Goal: Task Accomplishment & Management: Complete application form

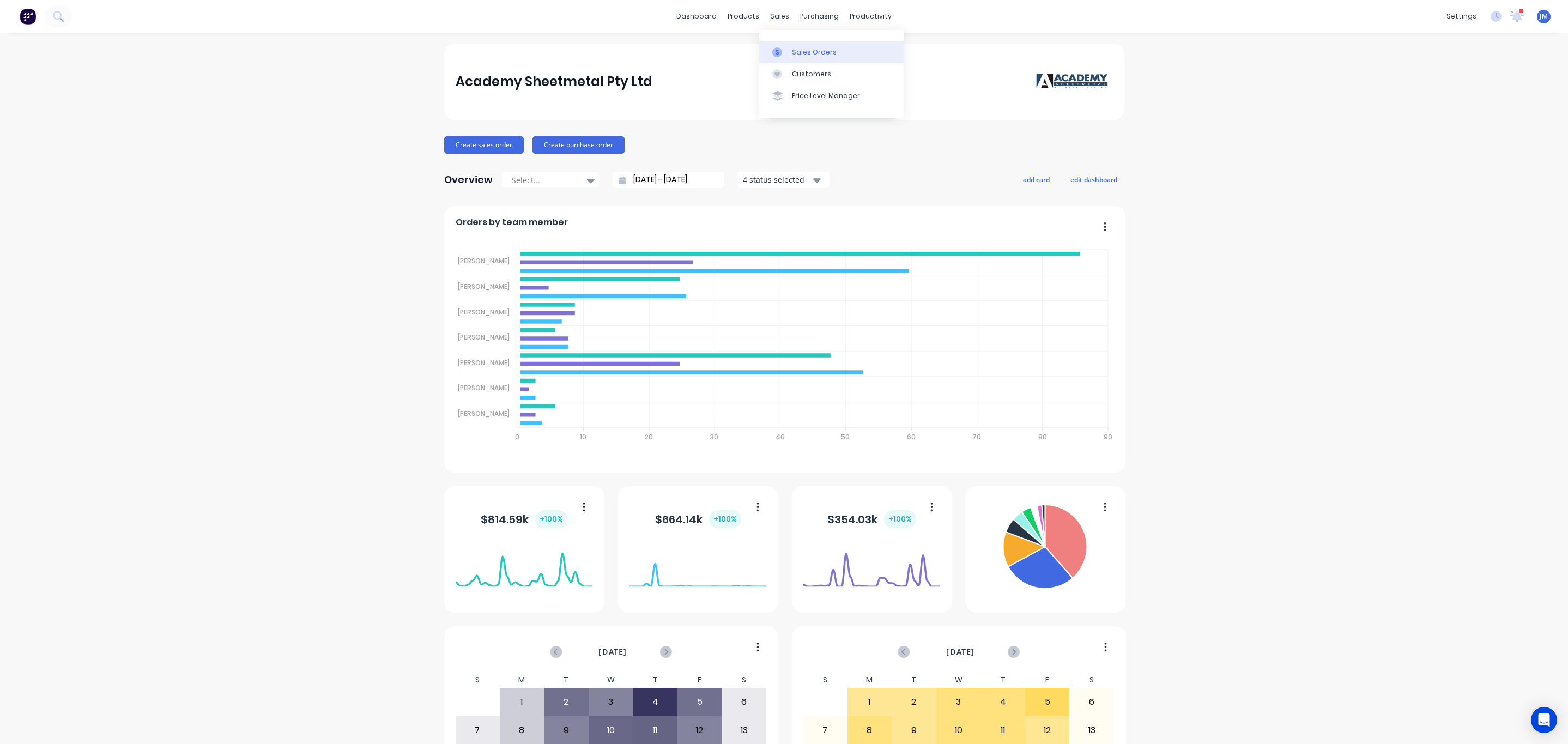
click at [816, 43] on link "Sales Orders" at bounding box center [832, 52] width 145 height 22
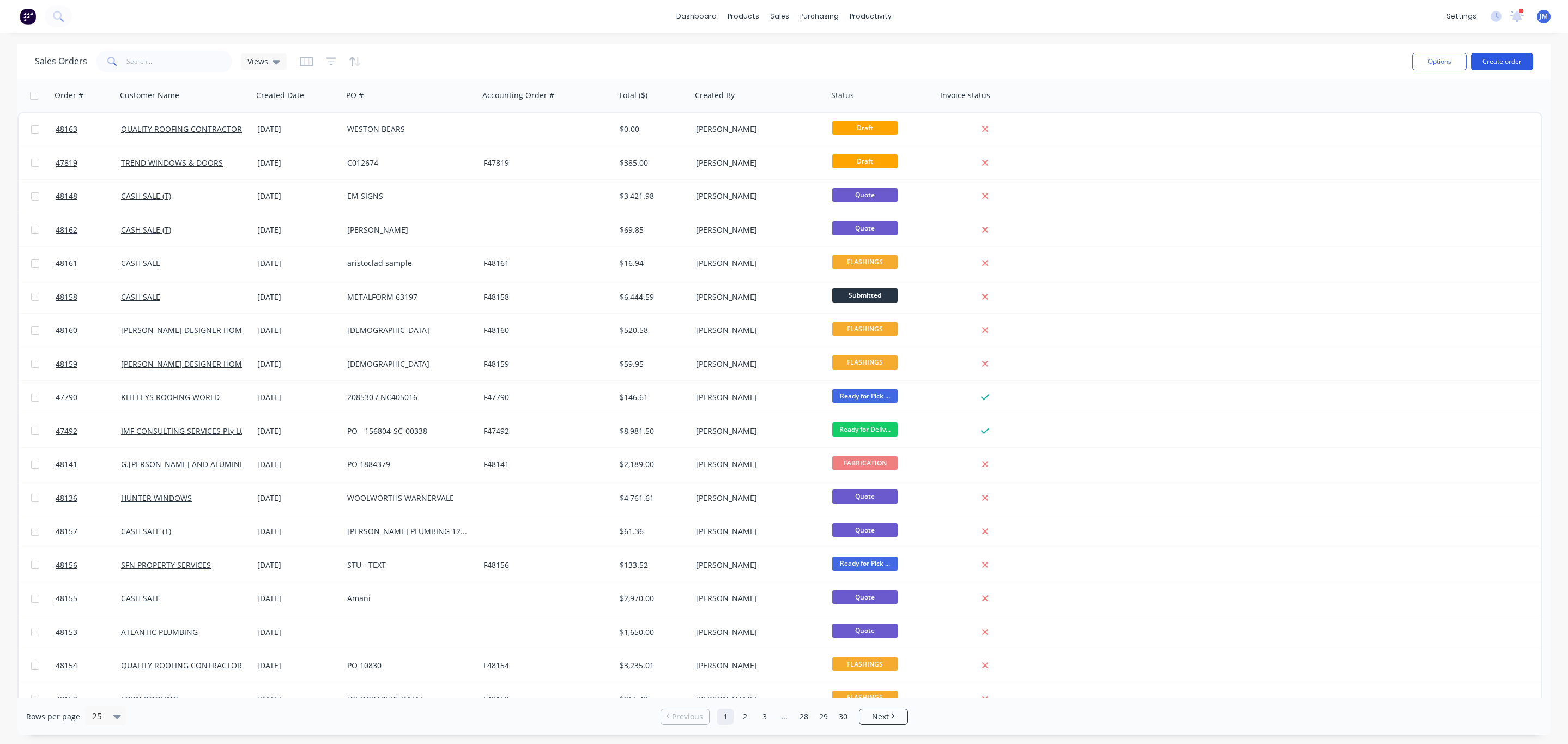
click at [1509, 63] on button "Create order" at bounding box center [1502, 62] width 62 height 17
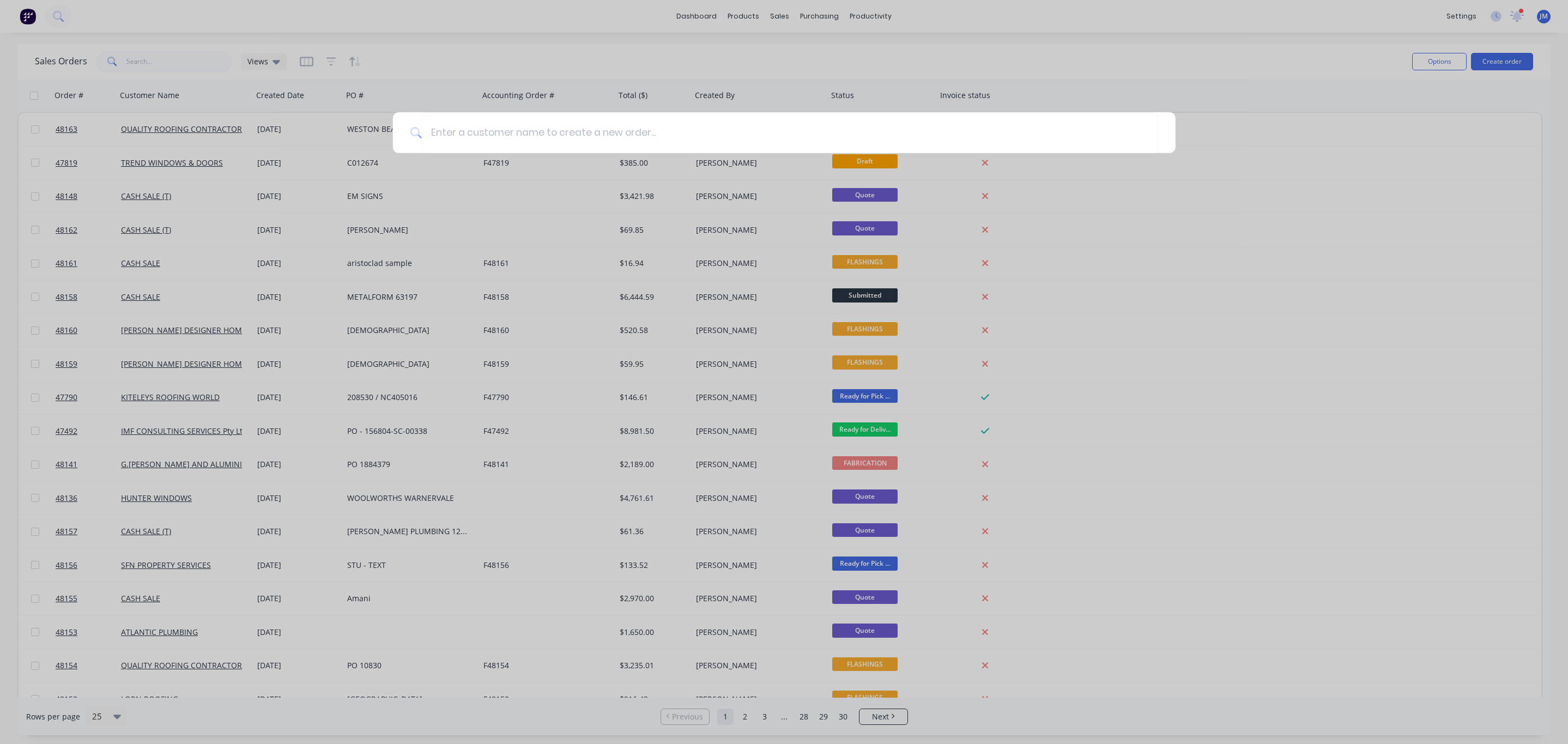
click at [1364, 237] on div at bounding box center [784, 372] width 1568 height 744
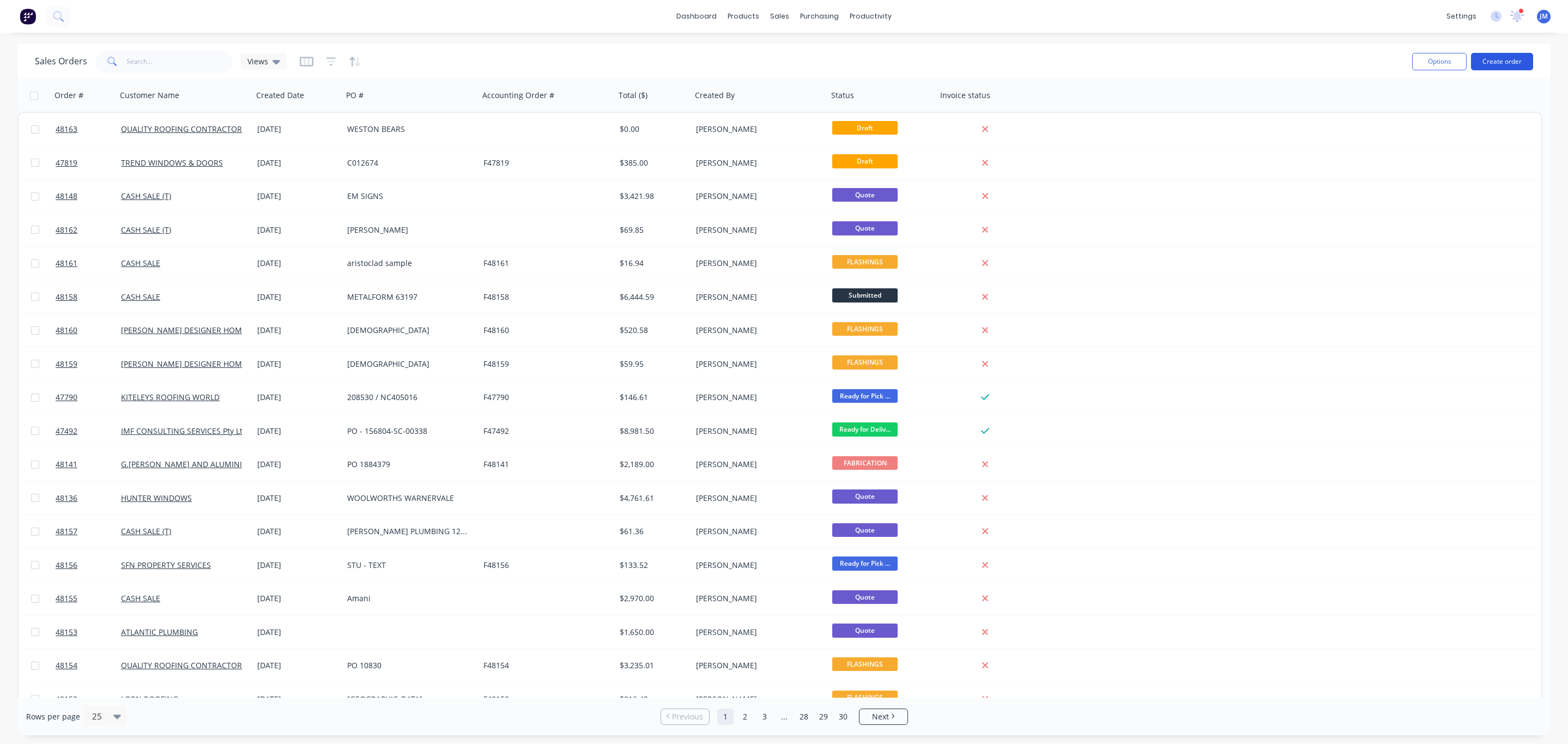
click at [1518, 59] on button "Create order" at bounding box center [1502, 62] width 62 height 17
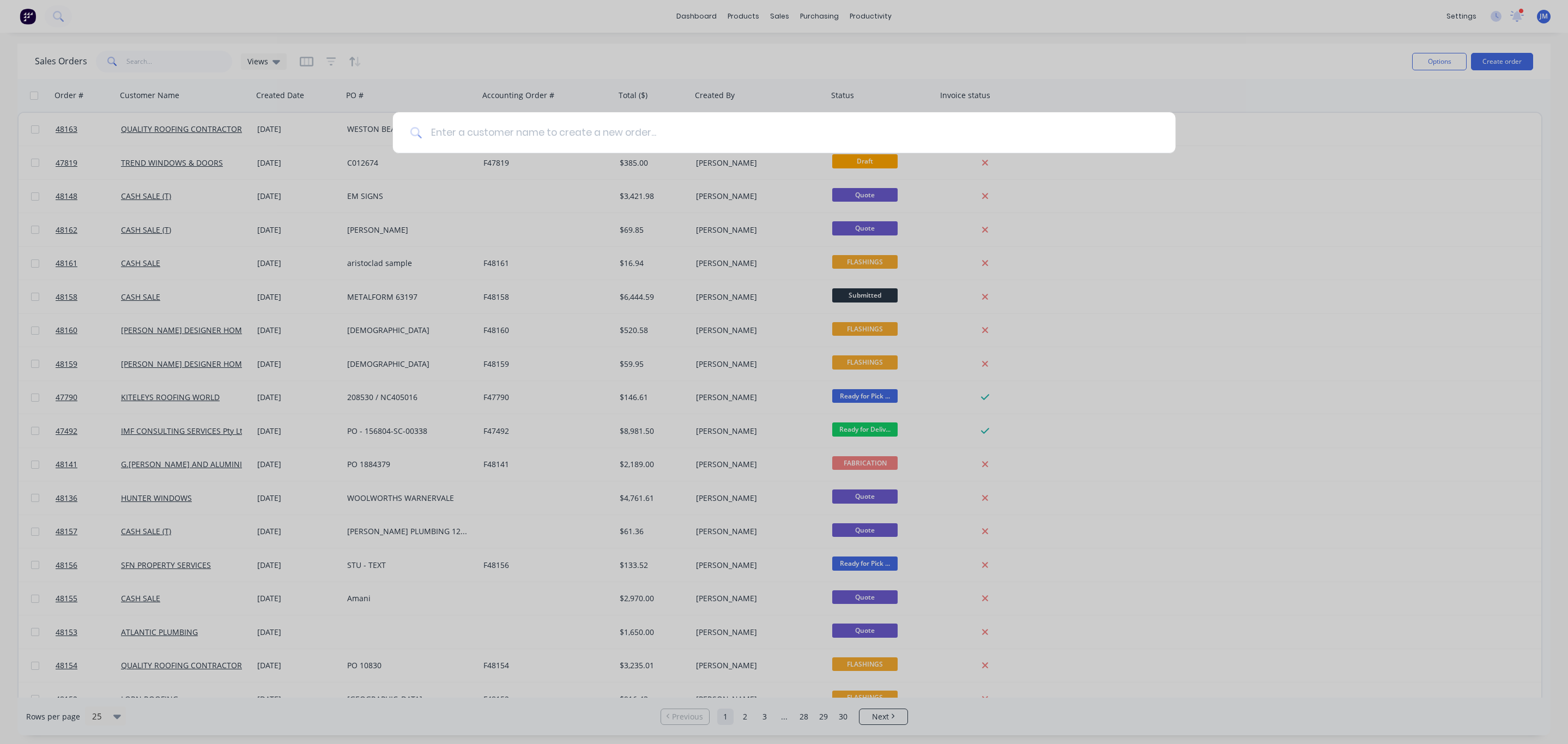
click at [759, 137] on input at bounding box center [790, 132] width 736 height 41
type input "free"
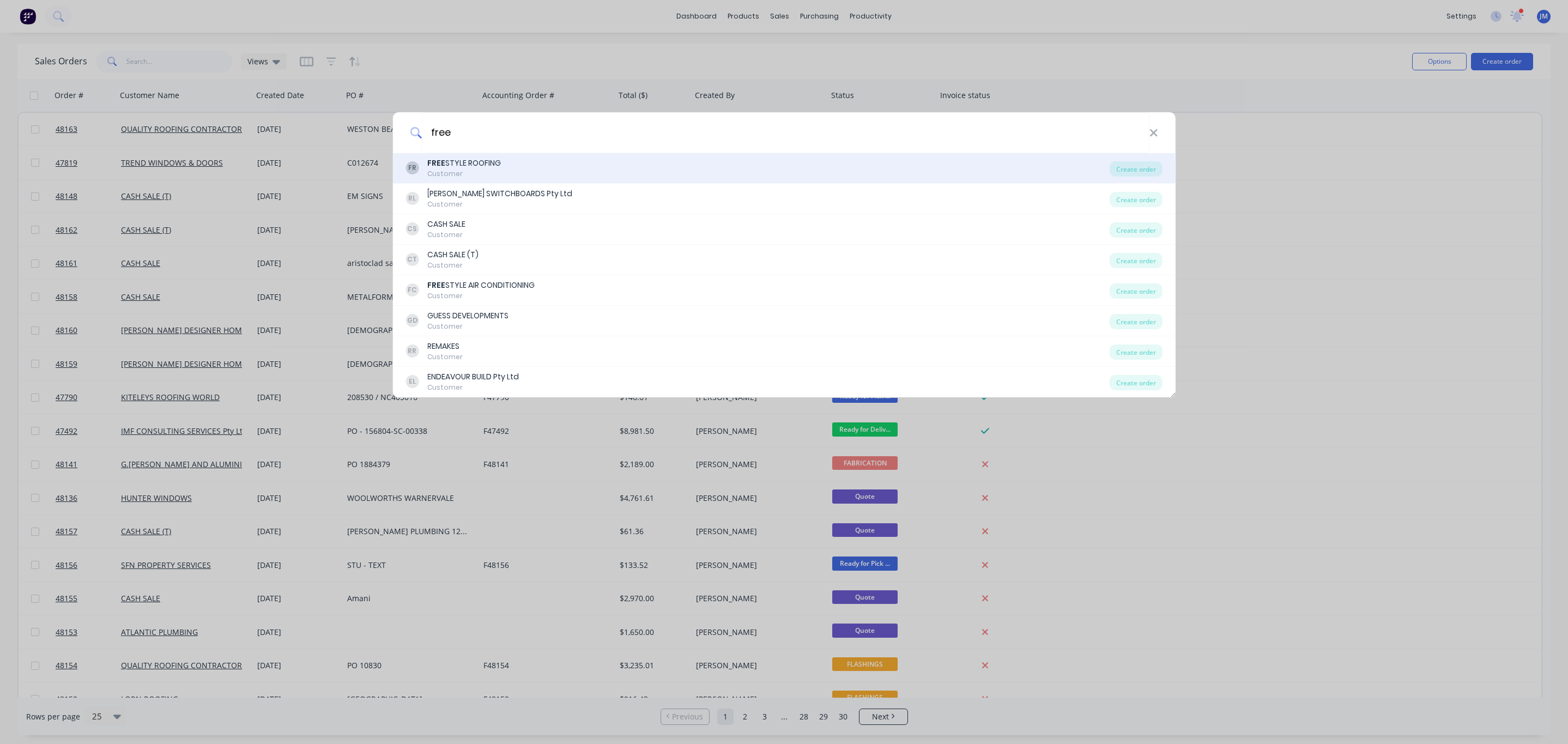
click at [570, 178] on div "FR FREE STYLE ROOFING Customer" at bounding box center [757, 167] width 704 height 21
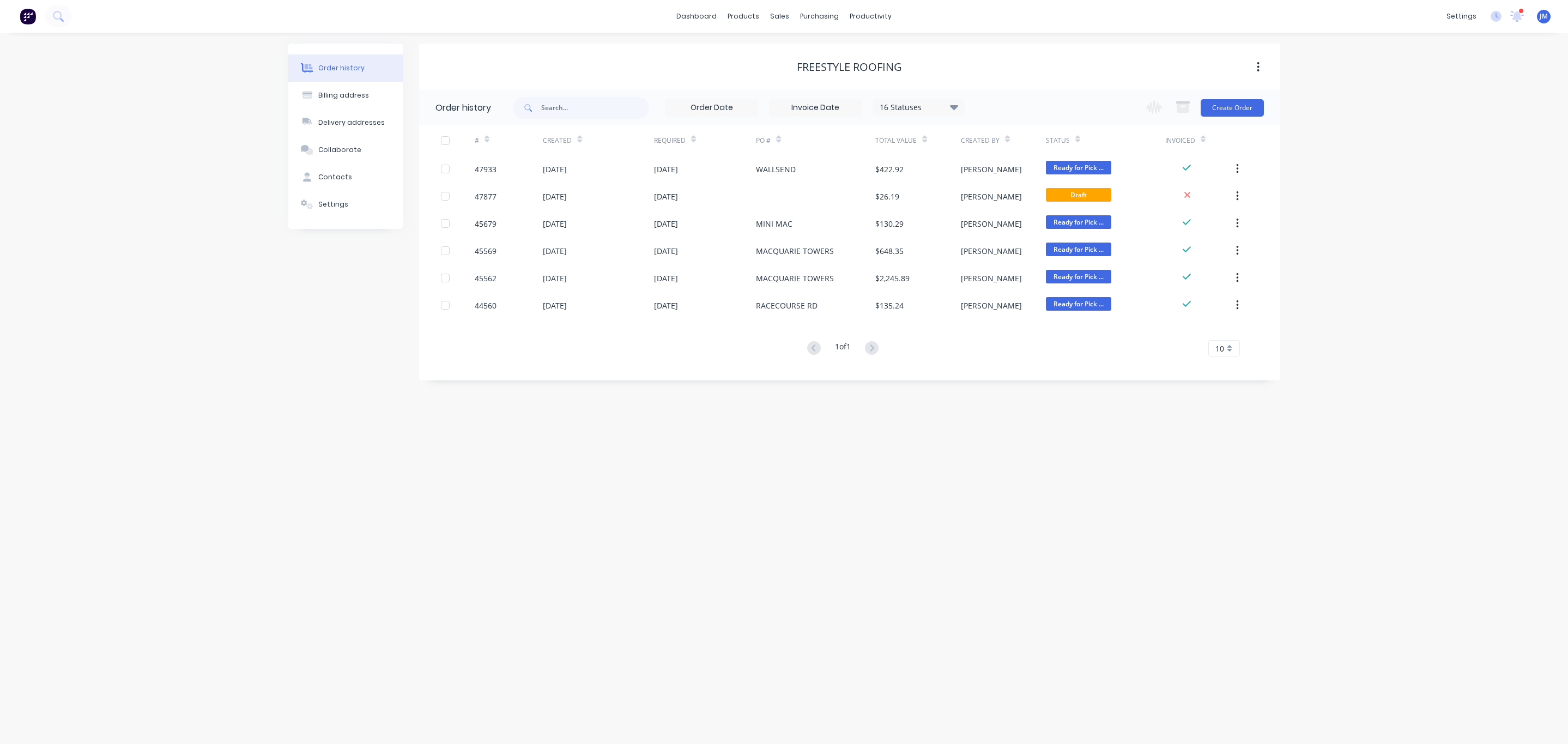
click at [1322, 116] on div "Order history Billing address Delivery addresses Collaborate Contacts Settings …" at bounding box center [784, 388] width 1568 height 711
click at [1233, 107] on button "Create Order" at bounding box center [1232, 108] width 63 height 17
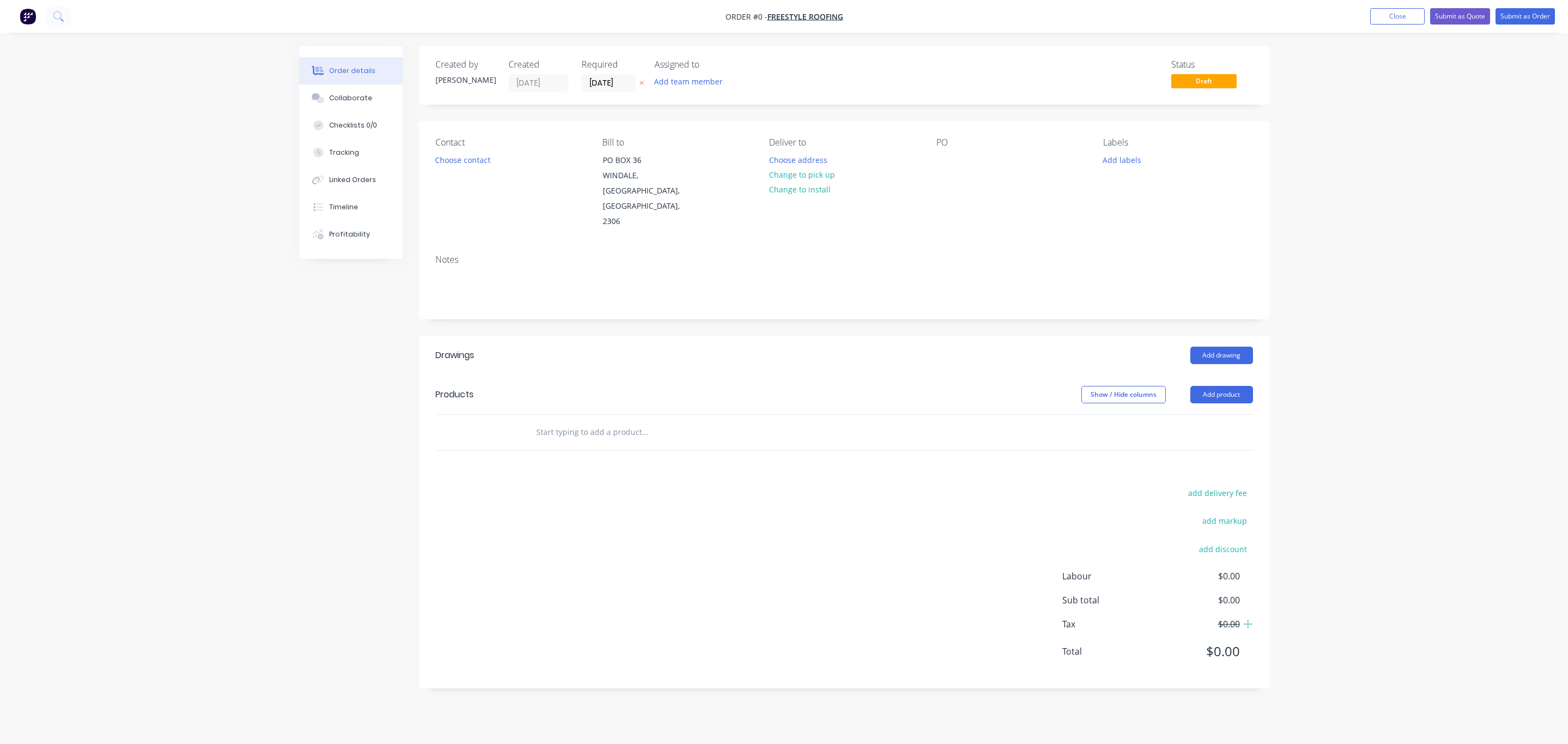
click at [443, 149] on div "Contact Choose contact" at bounding box center [510, 183] width 149 height 92
click at [447, 164] on button "Choose contact" at bounding box center [463, 159] width 67 height 15
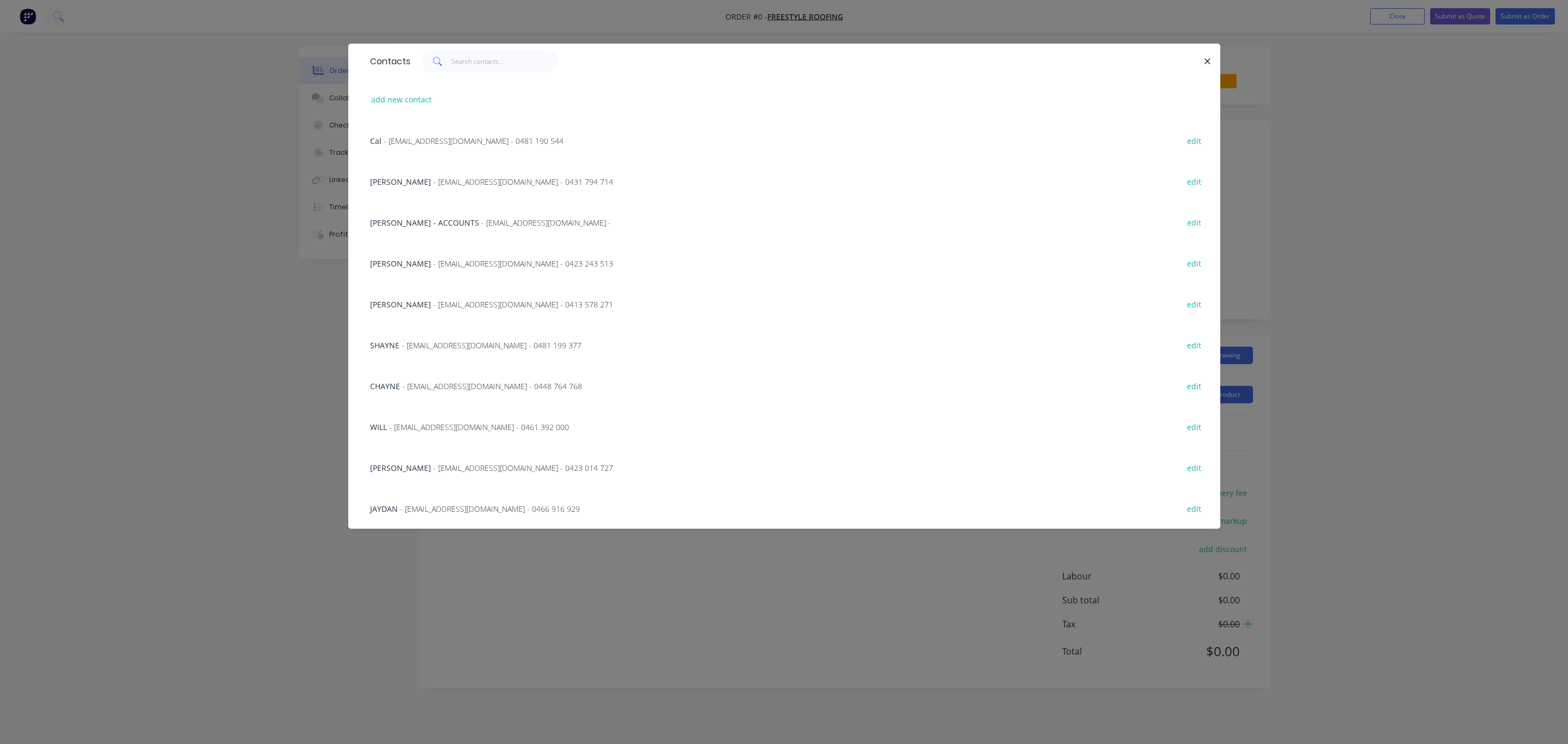
click at [421, 309] on div "[PERSON_NAME] - [EMAIL_ADDRESS][DOMAIN_NAME] - 0413 578 271 edit" at bounding box center [784, 304] width 840 height 41
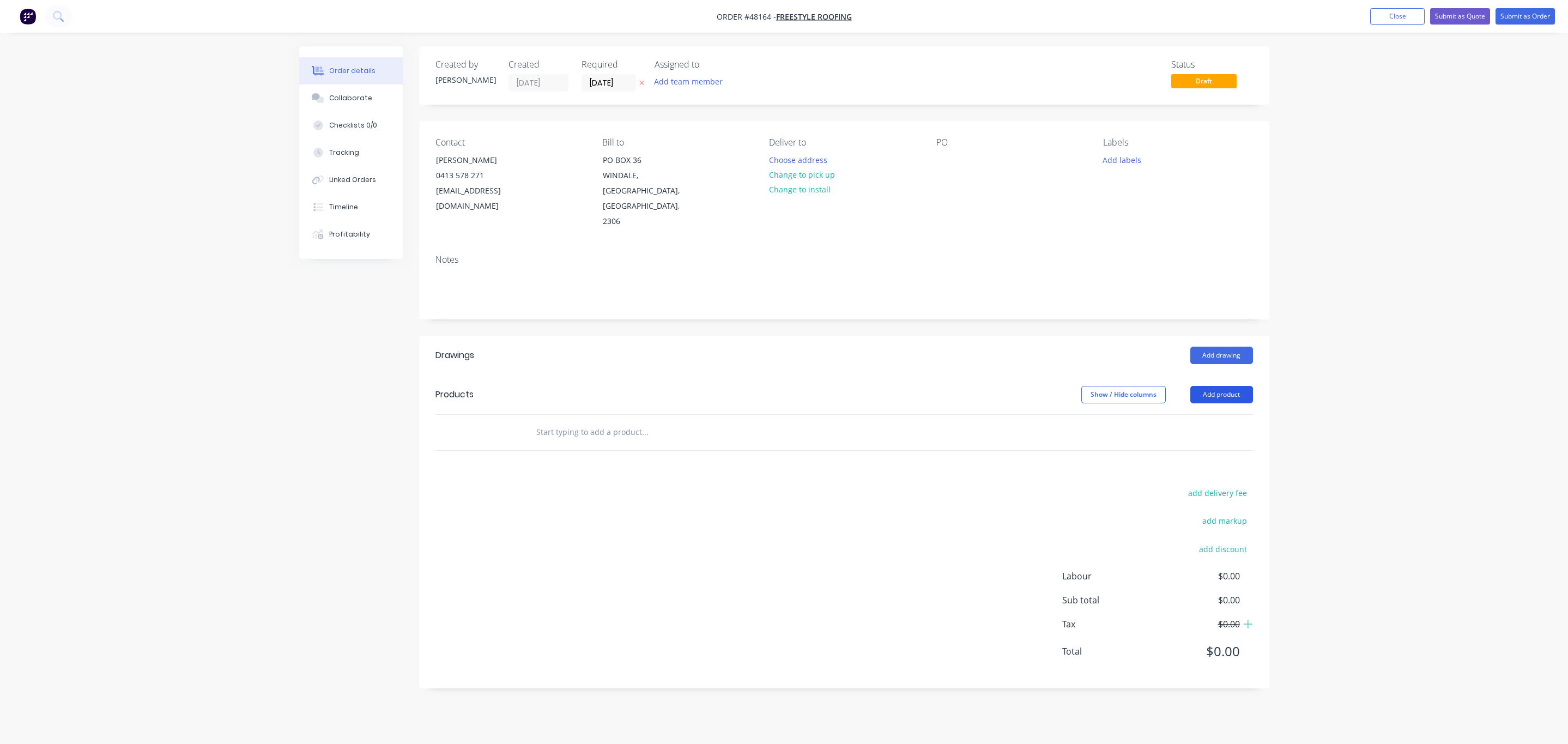
click at [1233, 385] on button "Add product" at bounding box center [1222, 394] width 63 height 17
click at [1181, 414] on div "Product catalogue" at bounding box center [1201, 422] width 84 height 16
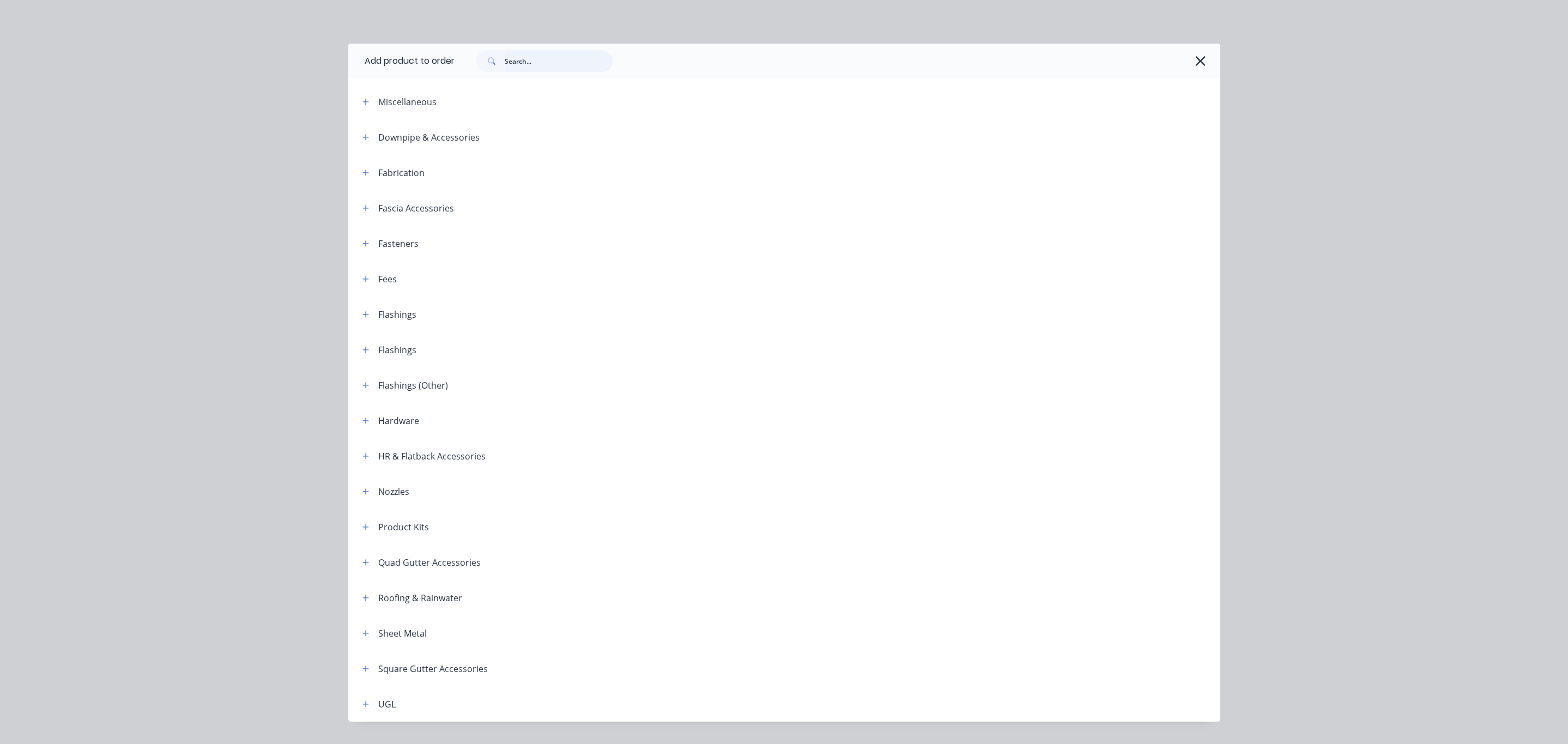
click at [522, 57] on input "text" at bounding box center [559, 61] width 108 height 22
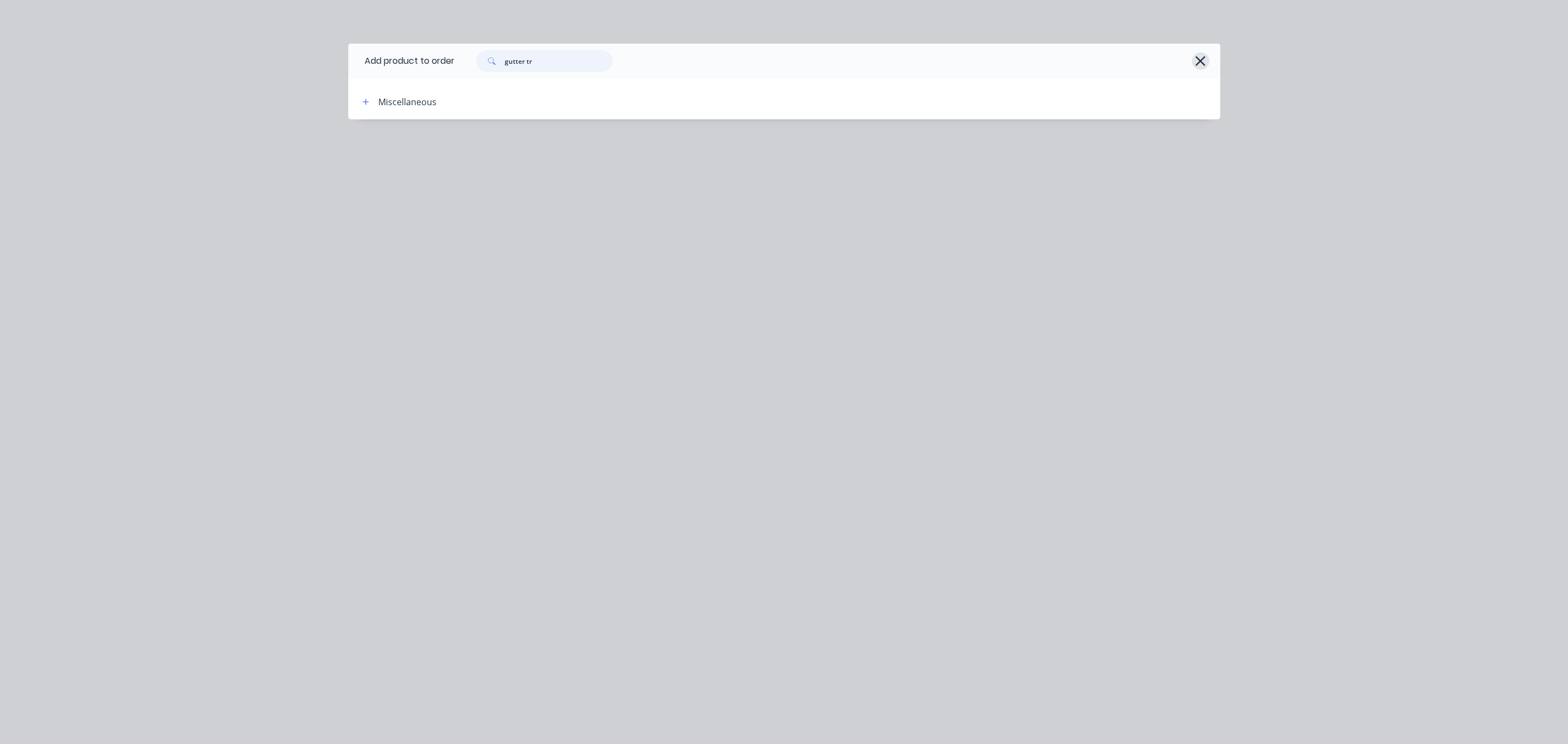
type input "gutter tr"
click at [1202, 60] on icon "button" at bounding box center [1201, 60] width 9 height 9
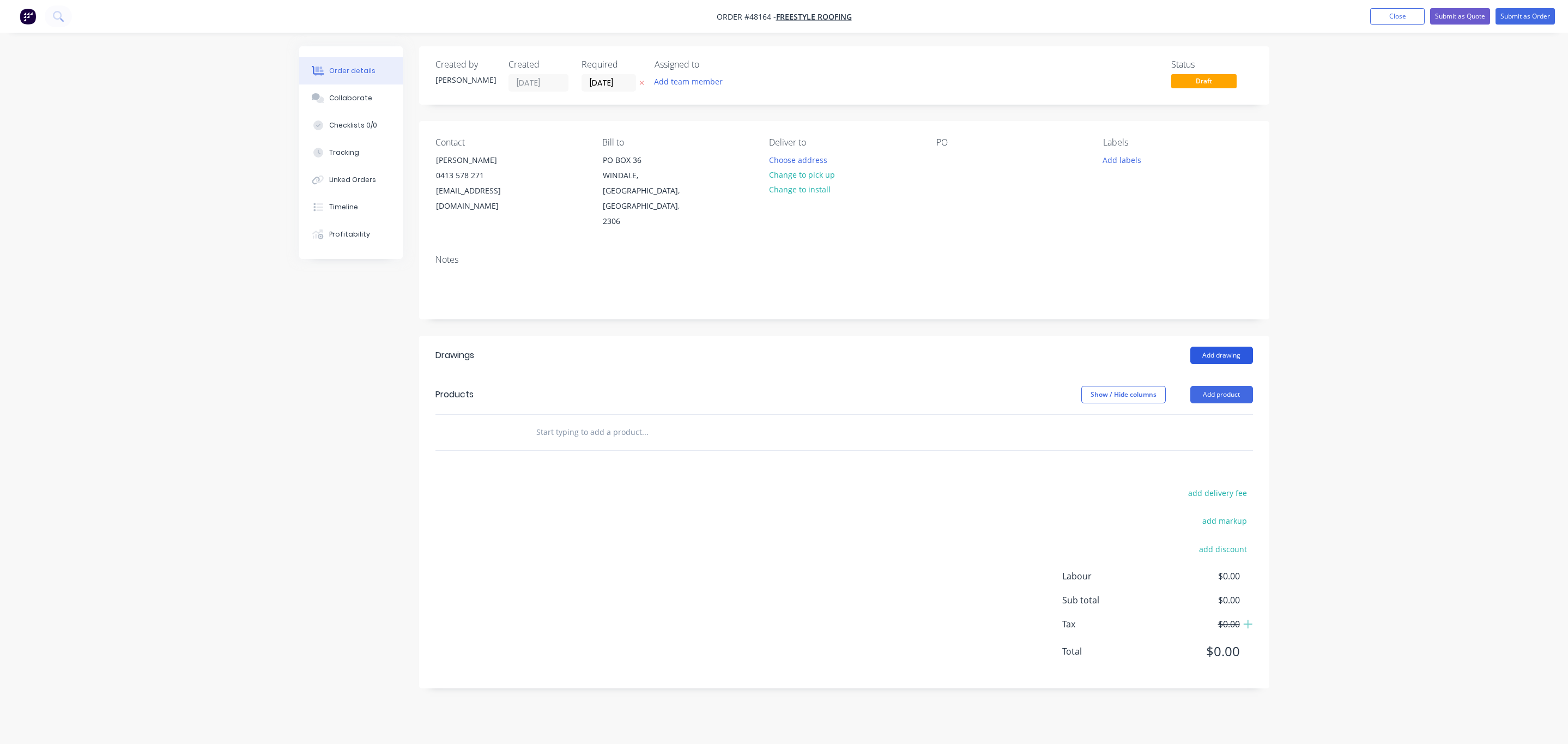
click at [1217, 346] on button "Add drawing" at bounding box center [1222, 355] width 63 height 17
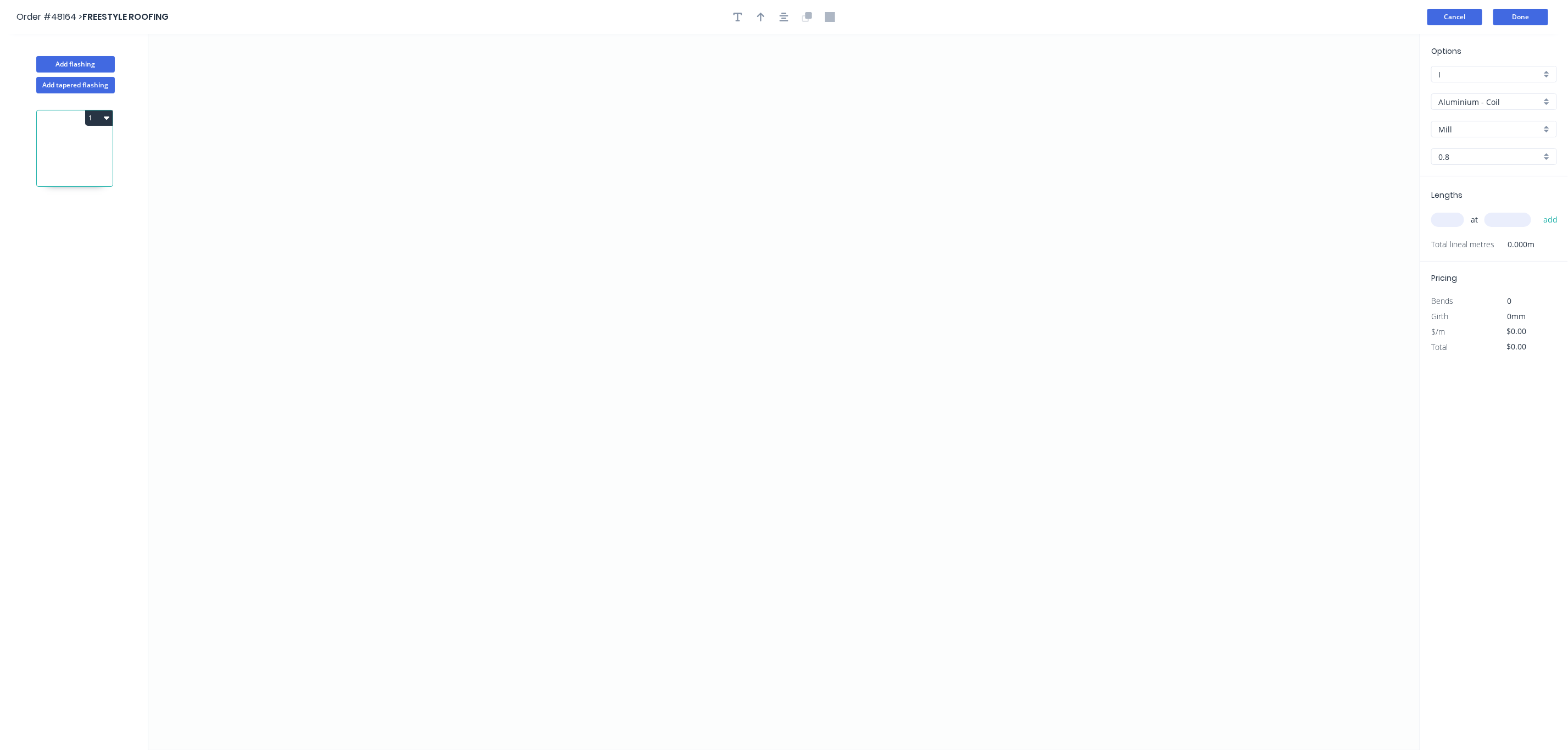
click at [1446, 23] on button "Cancel" at bounding box center [1454, 17] width 55 height 16
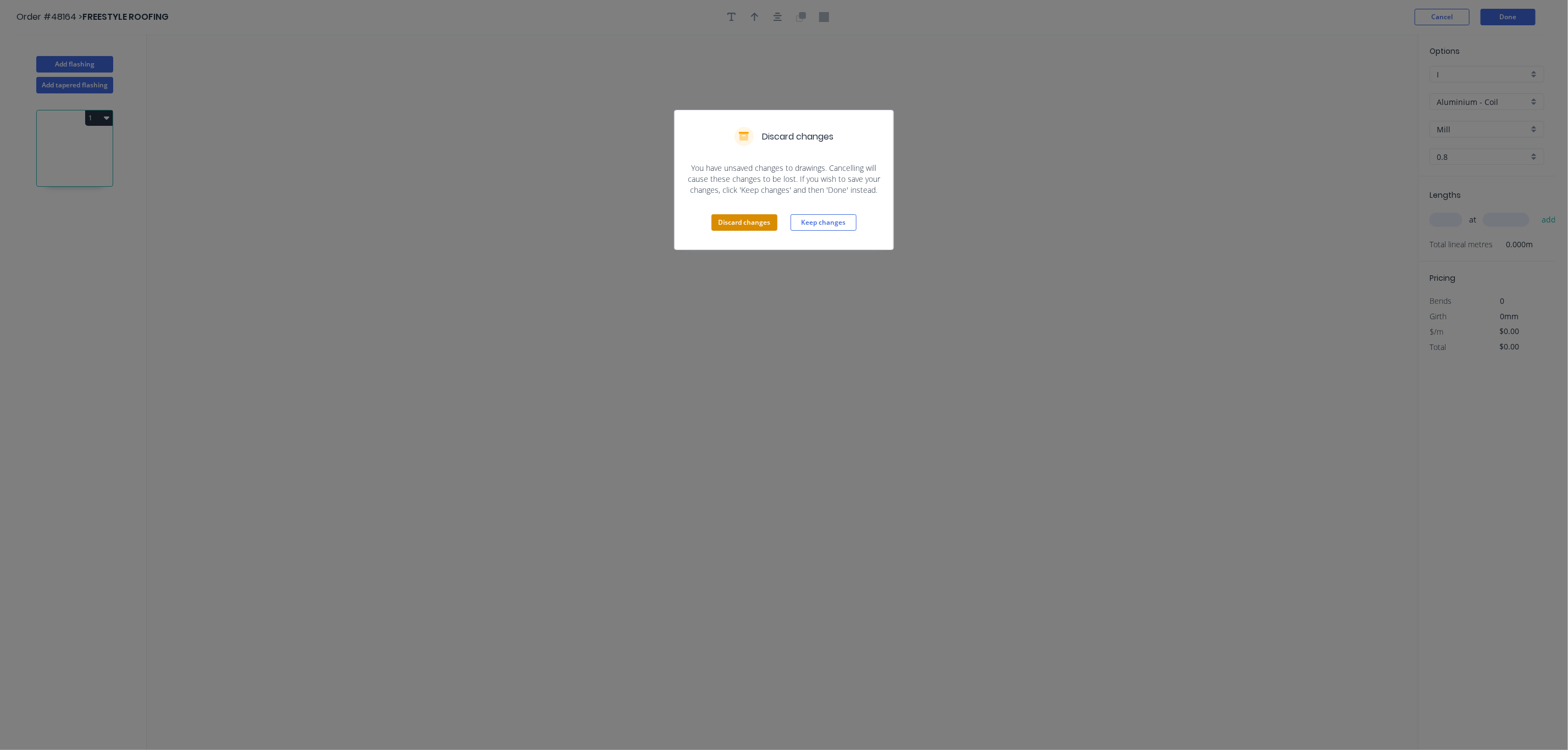
click at [730, 222] on button "Discard changes" at bounding box center [744, 222] width 66 height 16
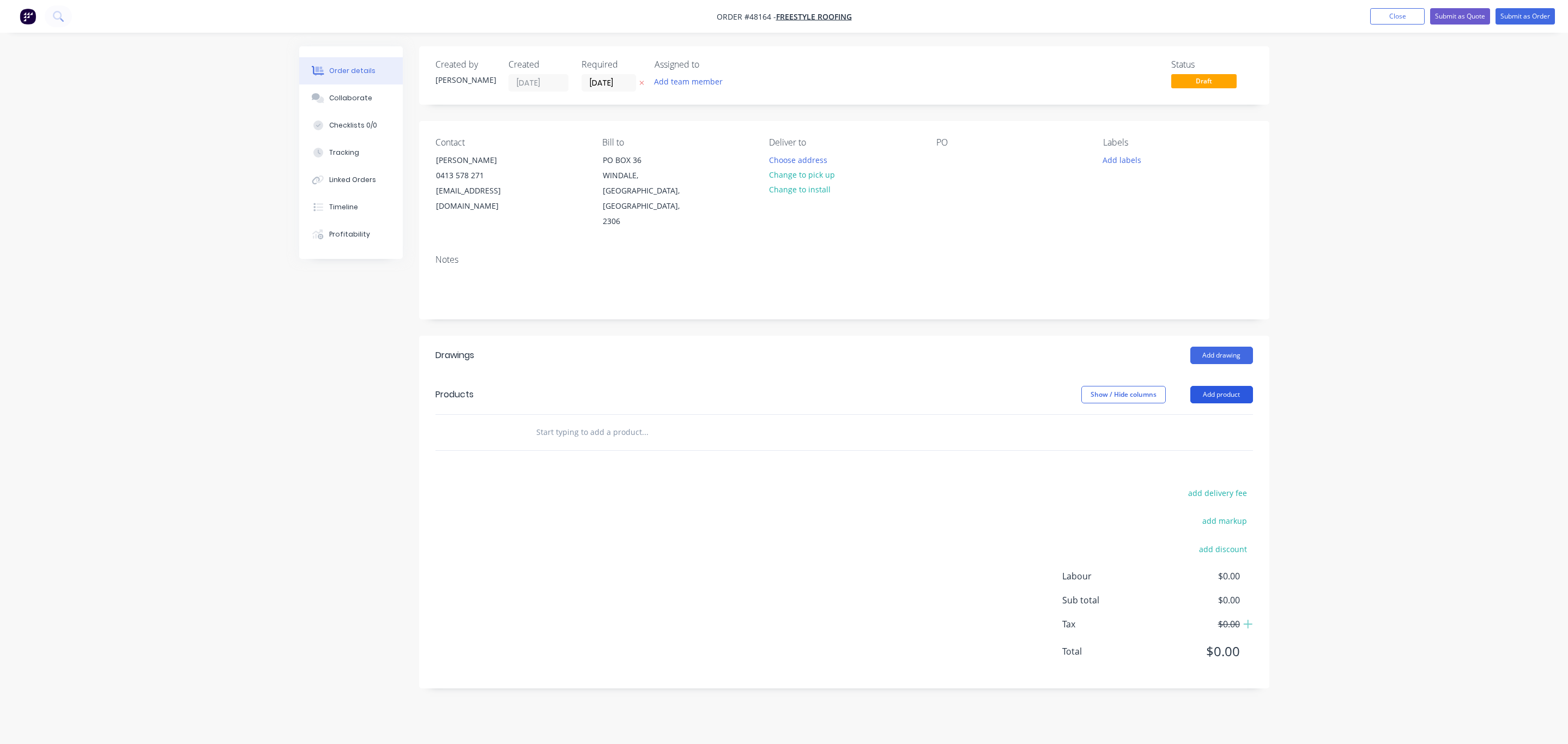
click at [1239, 385] on button "Add product" at bounding box center [1222, 394] width 63 height 17
click at [1199, 412] on button "Product catalogue" at bounding box center [1201, 423] width 103 height 22
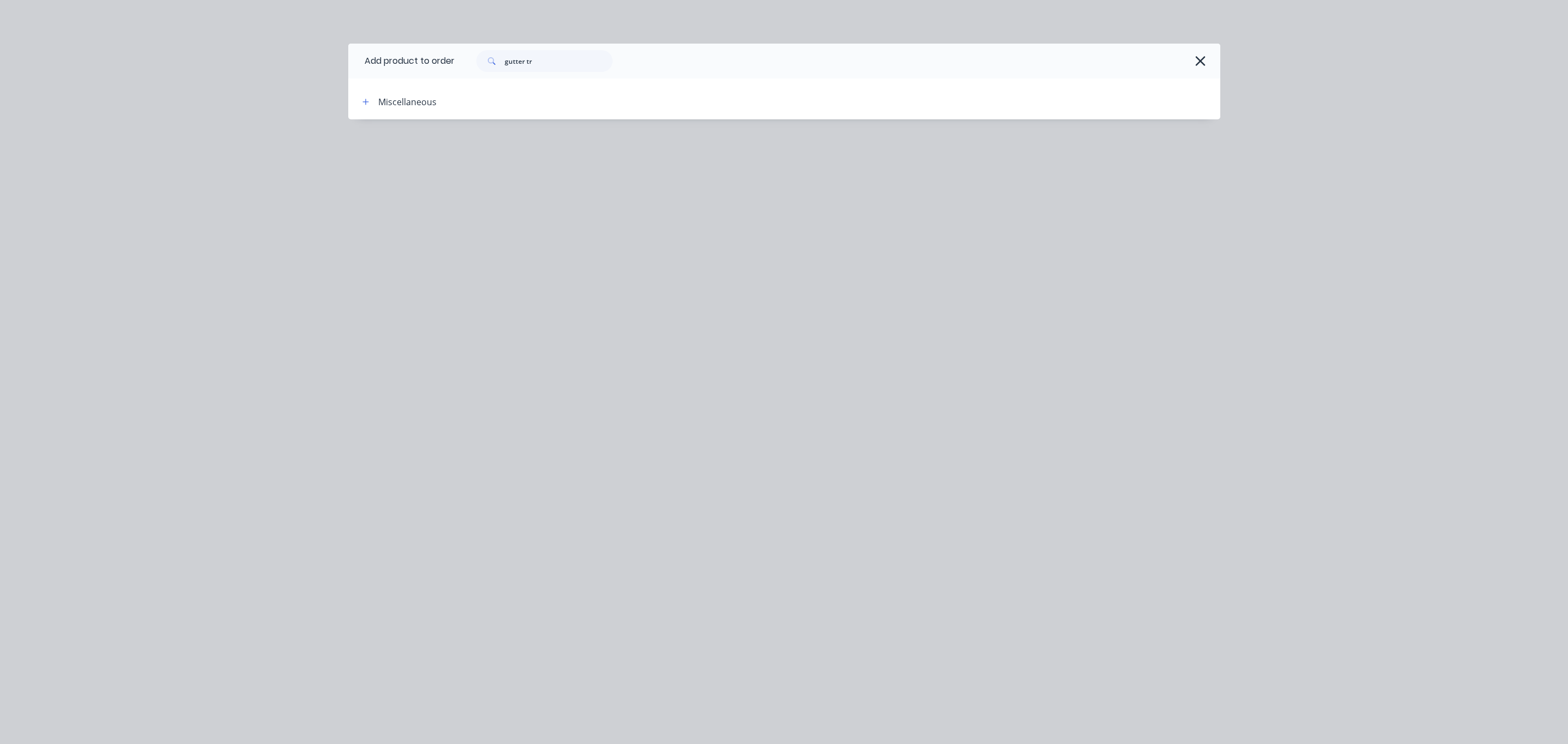
click at [518, 73] on div "gutter tr" at bounding box center [837, 61] width 766 height 35
click at [516, 60] on input "gutter tr" at bounding box center [559, 61] width 108 height 22
drag, startPoint x: 545, startPoint y: 59, endPoint x: 311, endPoint y: 66, distance: 234.1
click at [314, 66] on div "Add product to order gut tr Miscellaneous" at bounding box center [784, 372] width 1568 height 744
type input "guard"
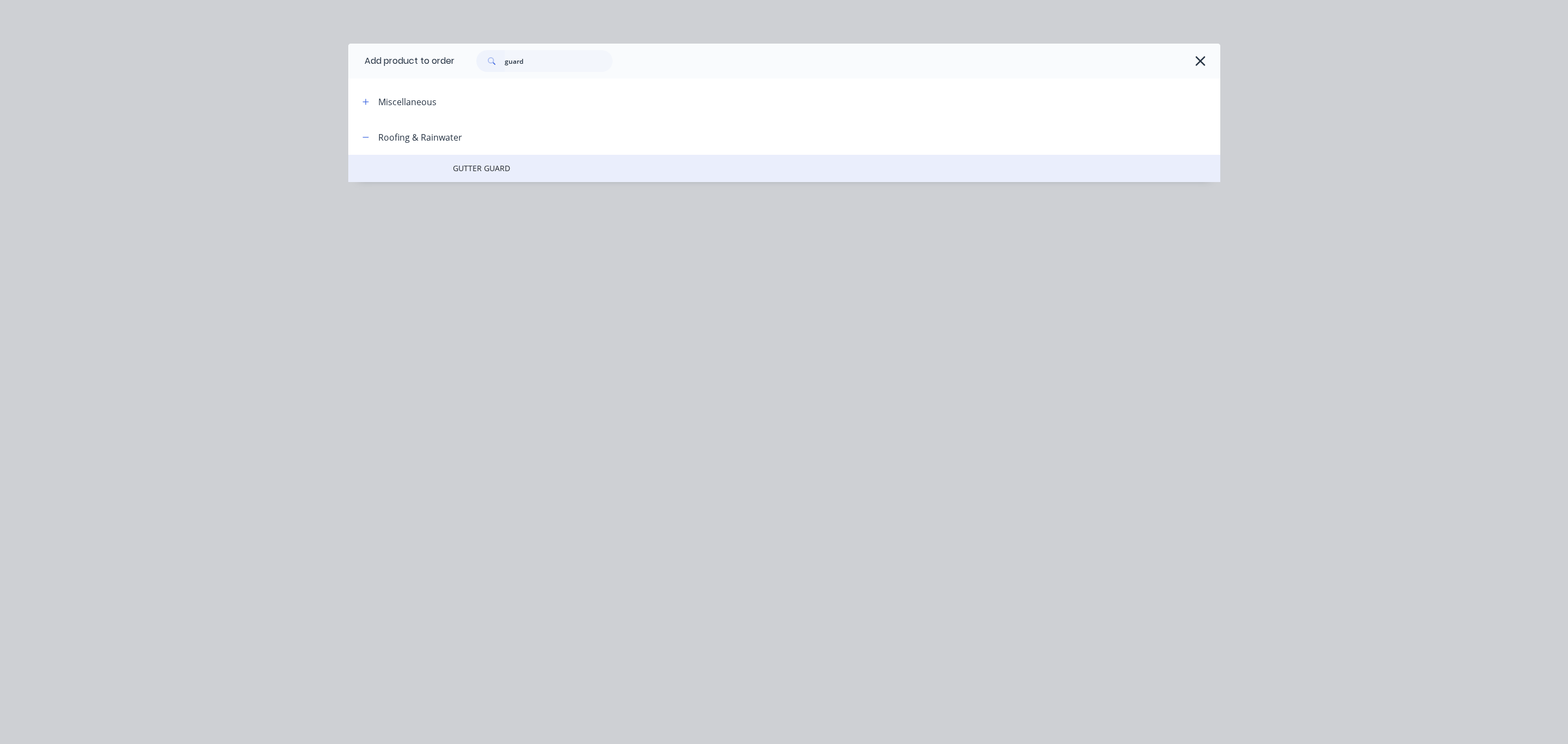
click at [494, 167] on span "GUTTER GUARD" at bounding box center [760, 168] width 614 height 12
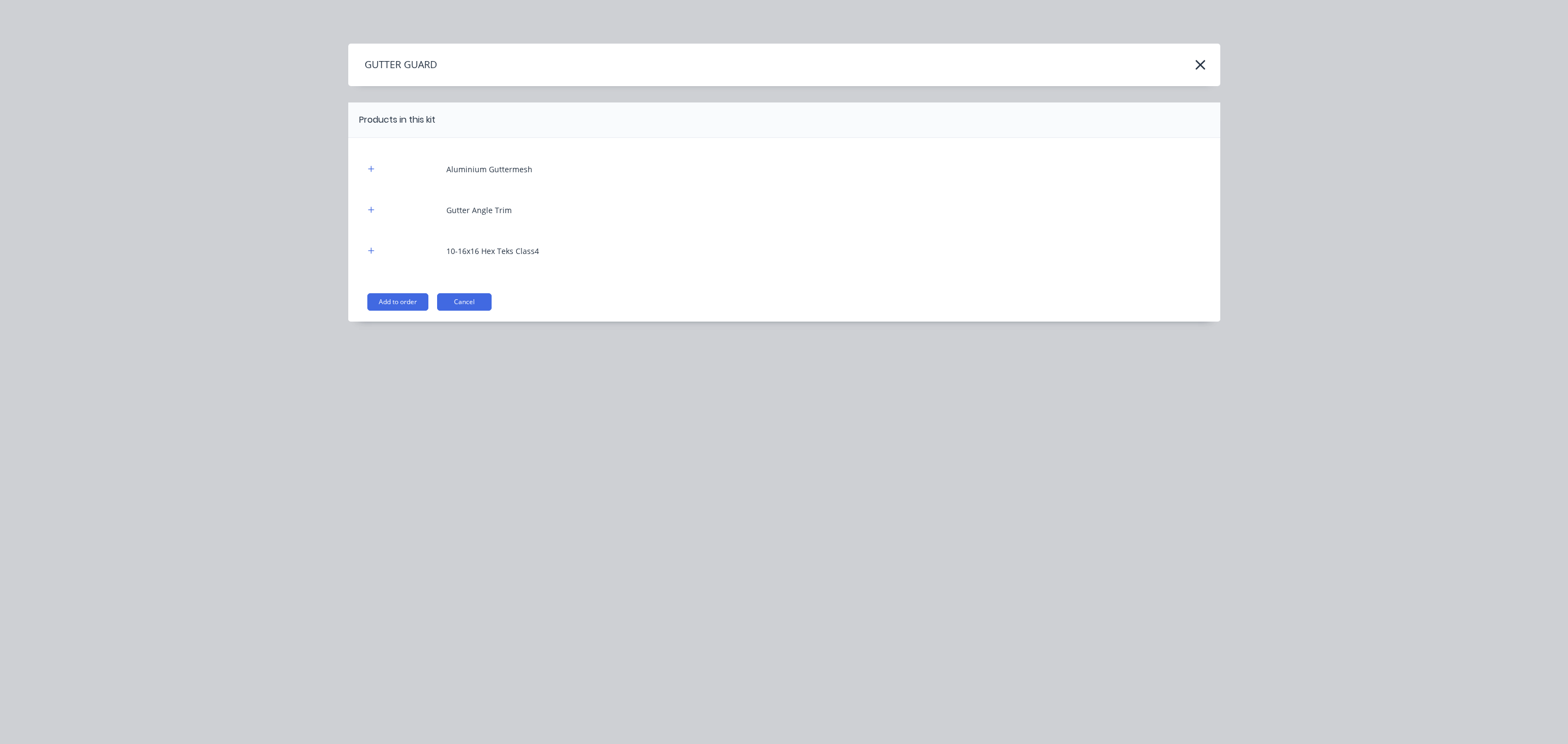
click at [477, 213] on div "Gutter Angle Trim" at bounding box center [479, 210] width 65 height 12
click at [372, 214] on button "button" at bounding box center [371, 209] width 14 height 14
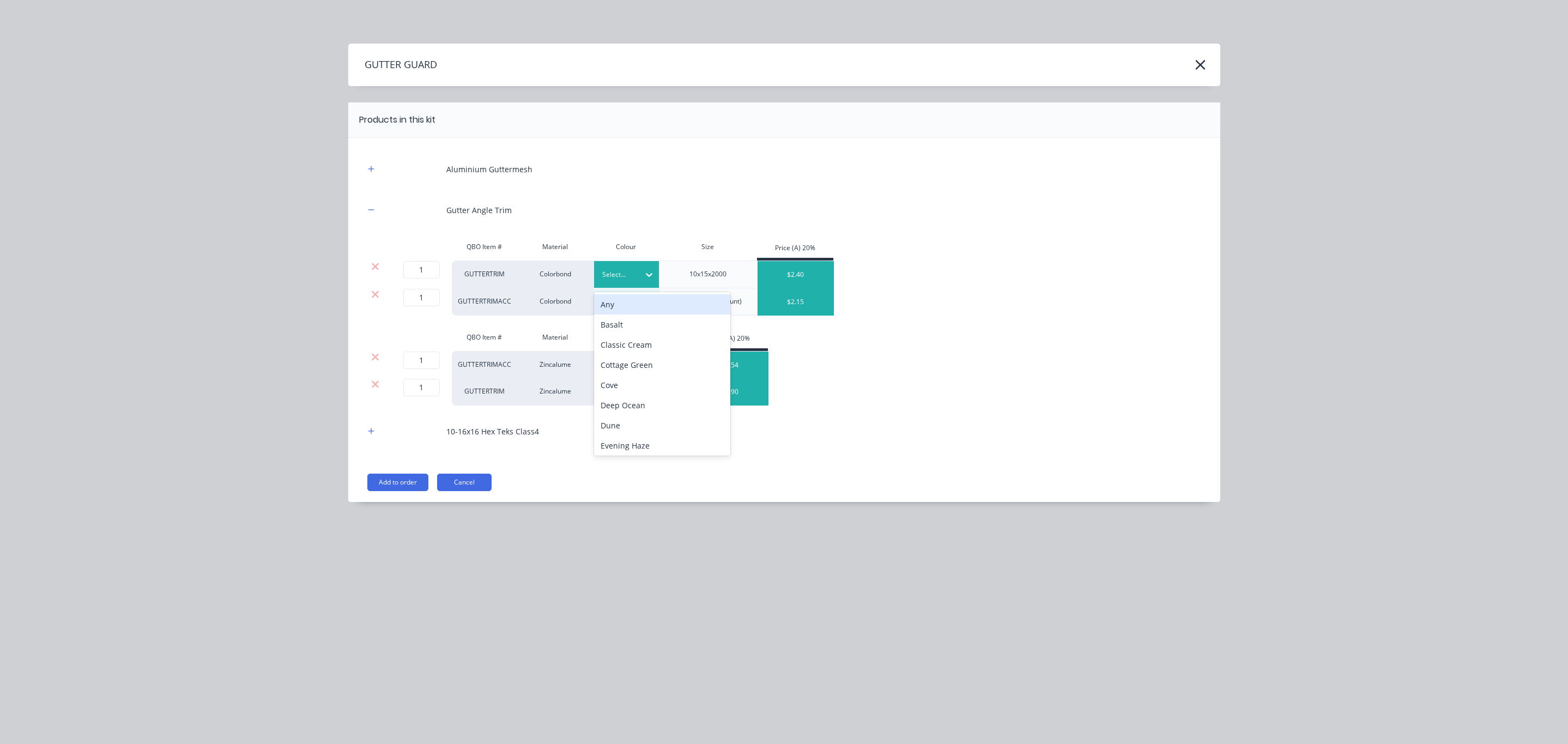
click at [622, 278] on div at bounding box center [618, 274] width 33 height 12
click at [644, 407] on div "Ironstone" at bounding box center [662, 404] width 136 height 20
click at [402, 264] on div "1 1 ?" at bounding box center [407, 270] width 25 height 17
type input "1"
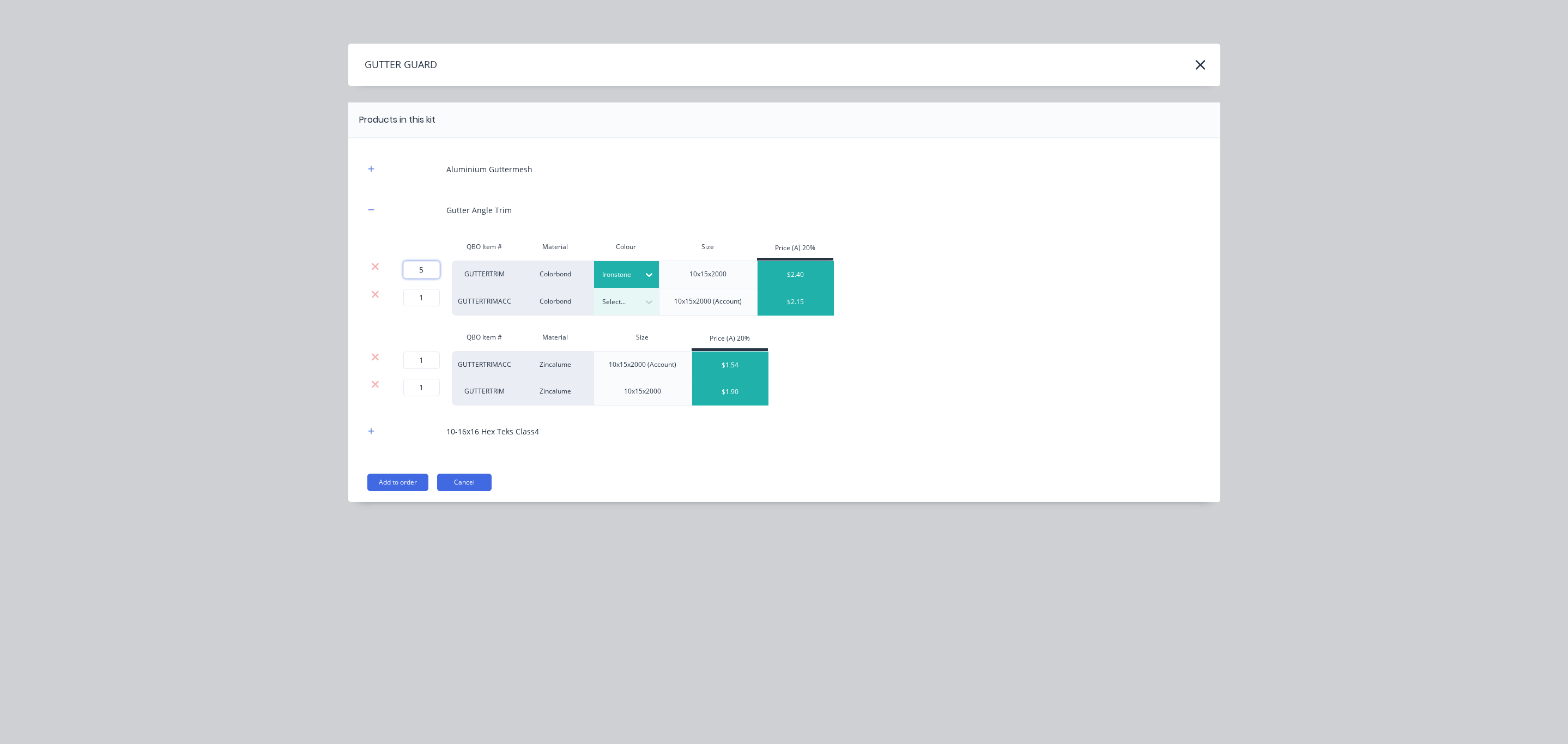
type input "50"
click at [409, 481] on button "Add to order" at bounding box center [398, 482] width 61 height 17
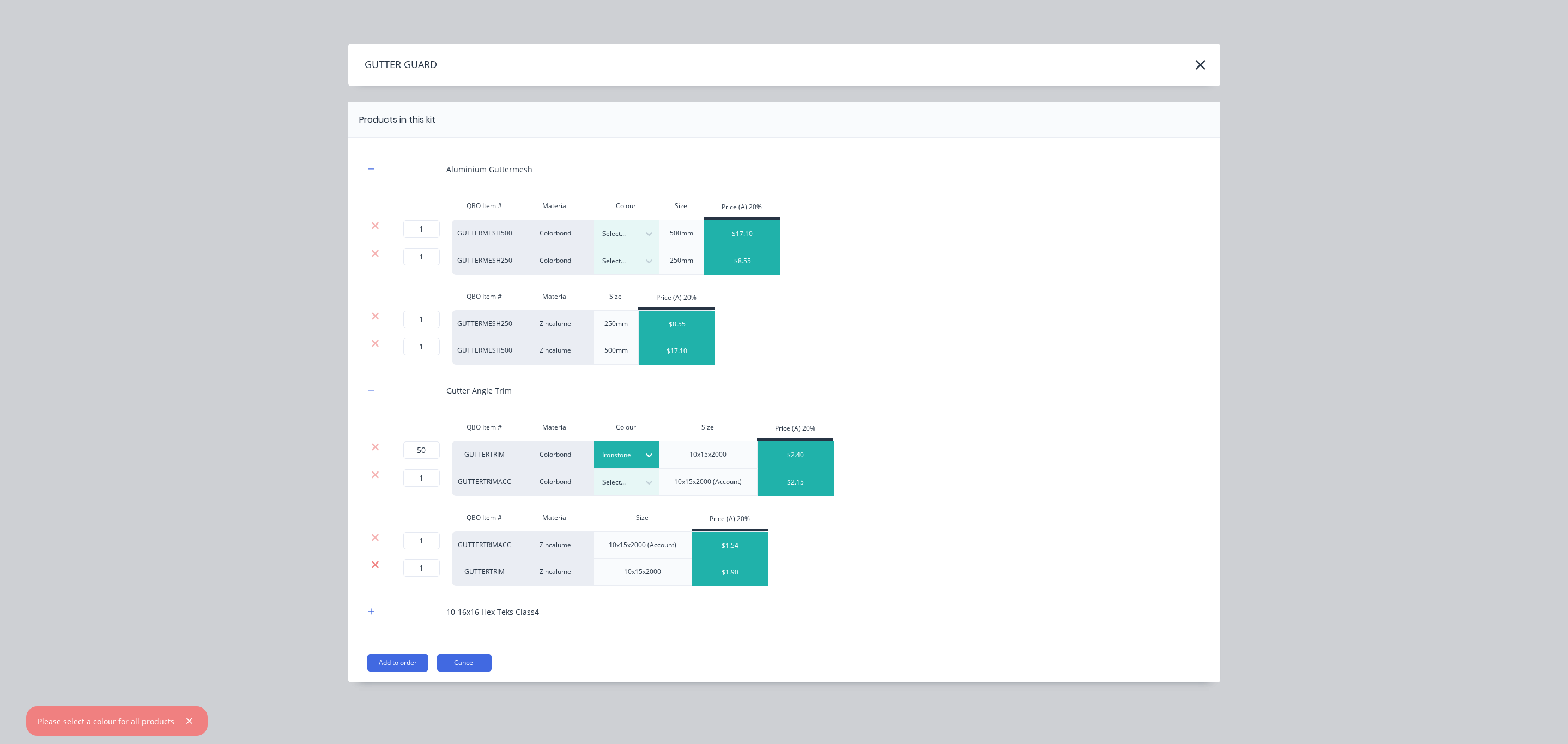
click at [373, 570] on icon at bounding box center [375, 564] width 8 height 11
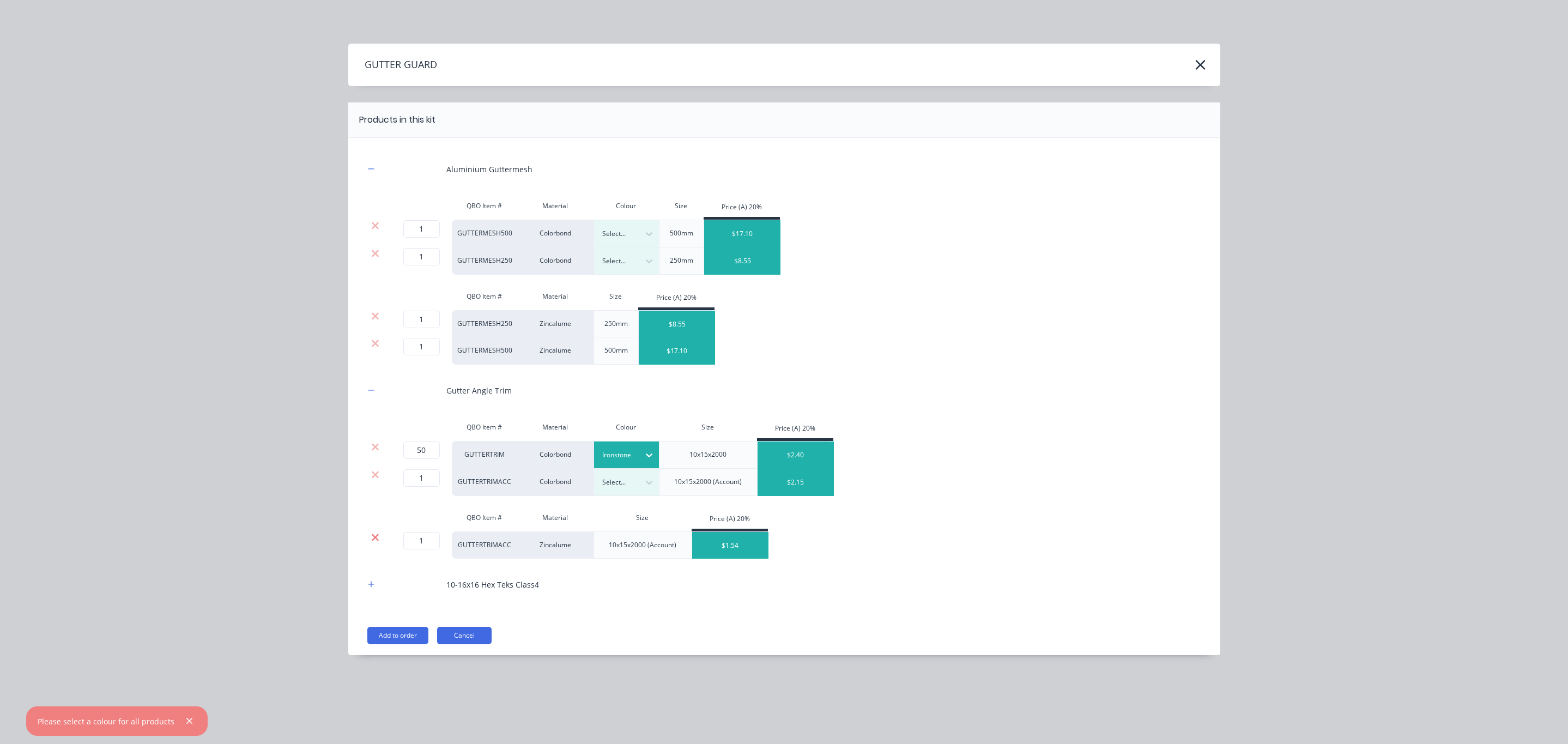
click at [372, 535] on icon at bounding box center [375, 537] width 8 height 11
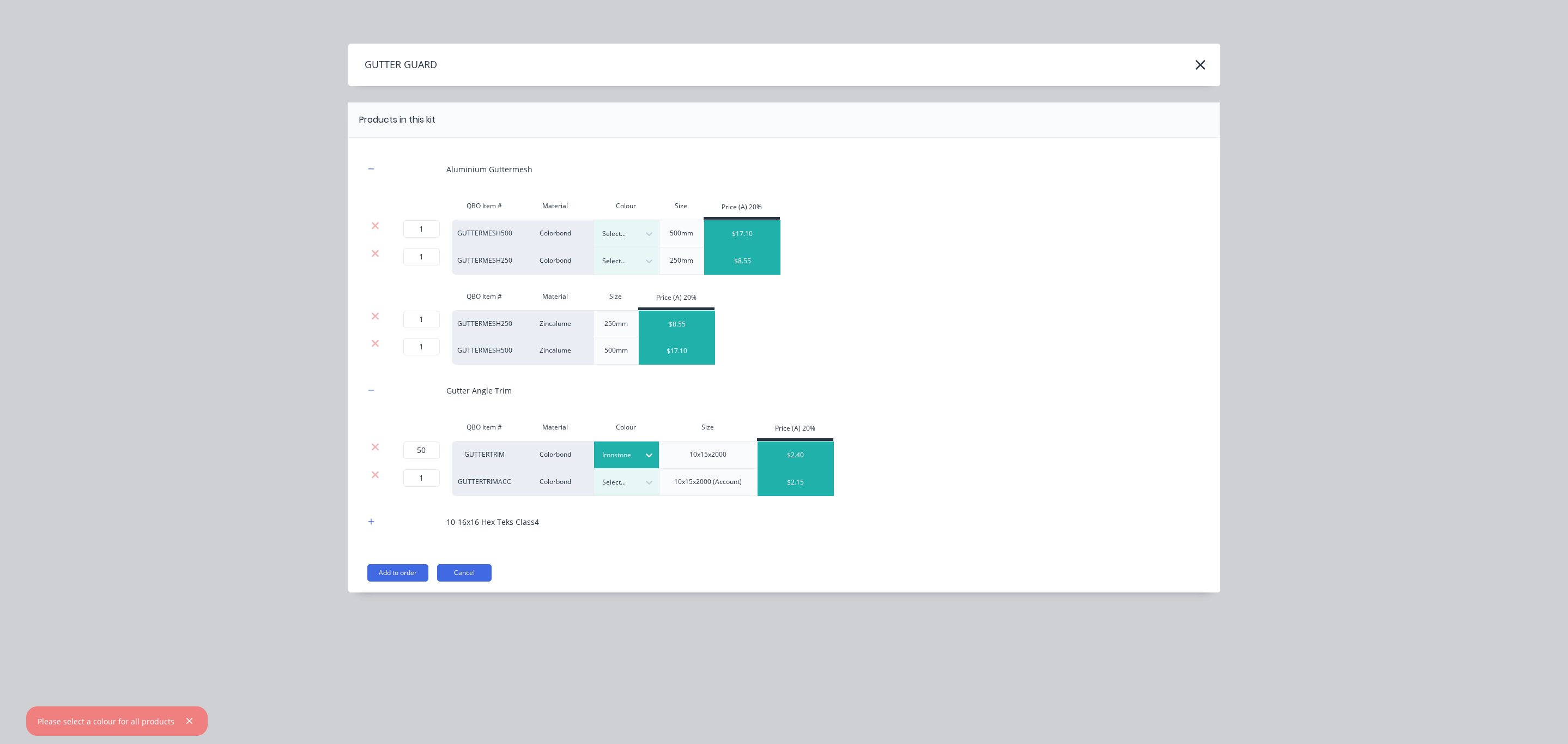
click at [370, 473] on div at bounding box center [375, 474] width 20 height 11
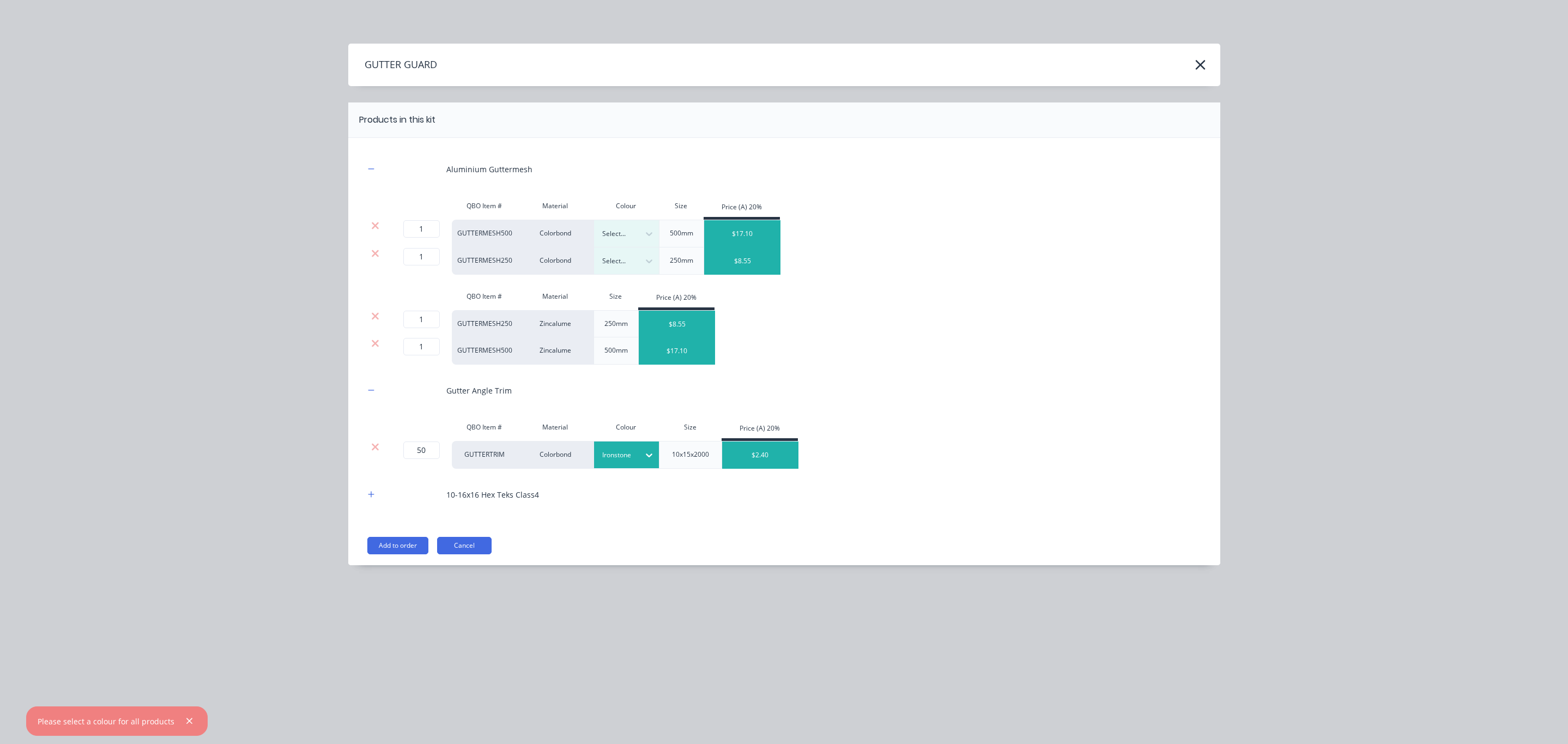
drag, startPoint x: 368, startPoint y: 346, endPoint x: 372, endPoint y: 308, distance: 38.2
click at [368, 346] on div at bounding box center [375, 343] width 20 height 11
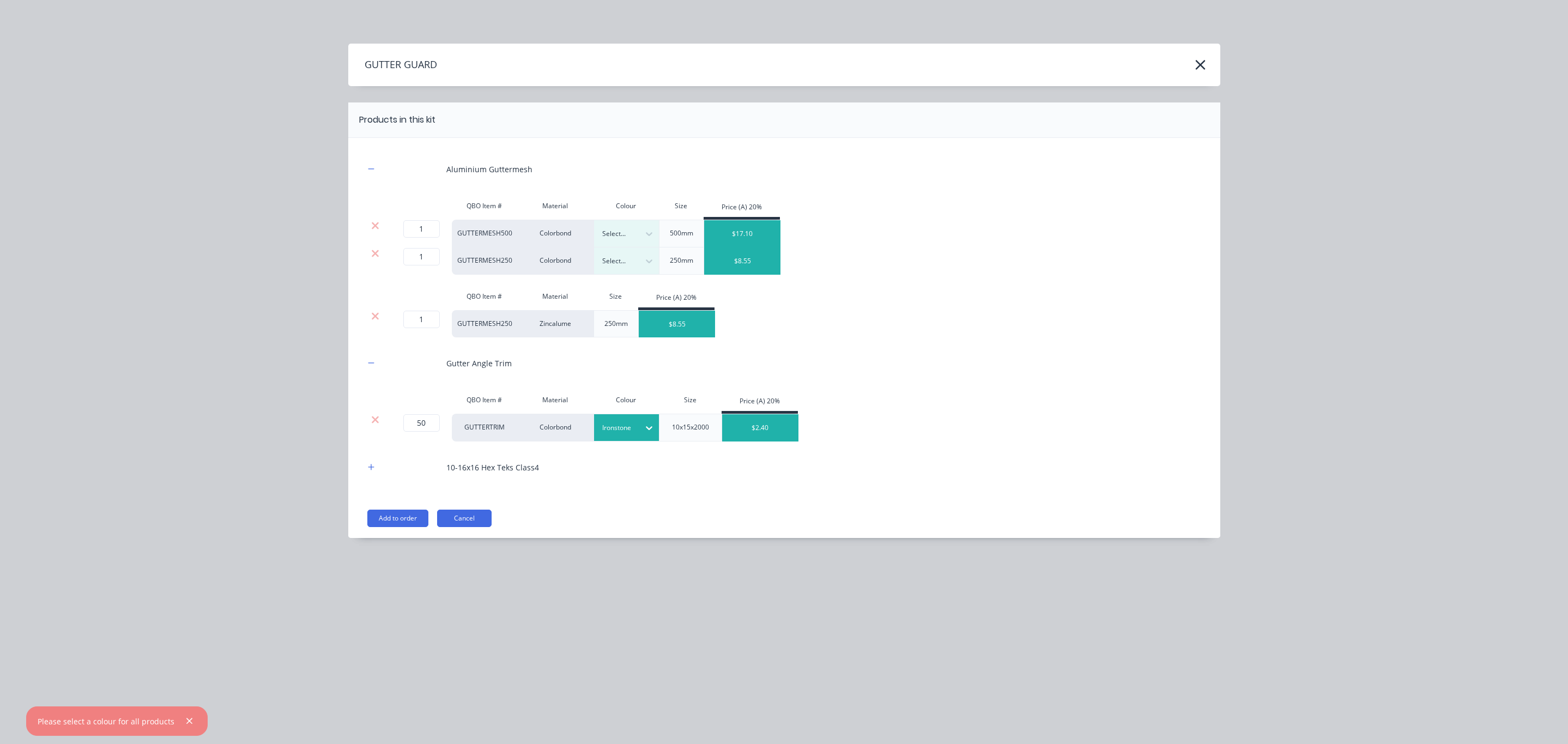
click at [375, 313] on icon at bounding box center [375, 316] width 8 height 11
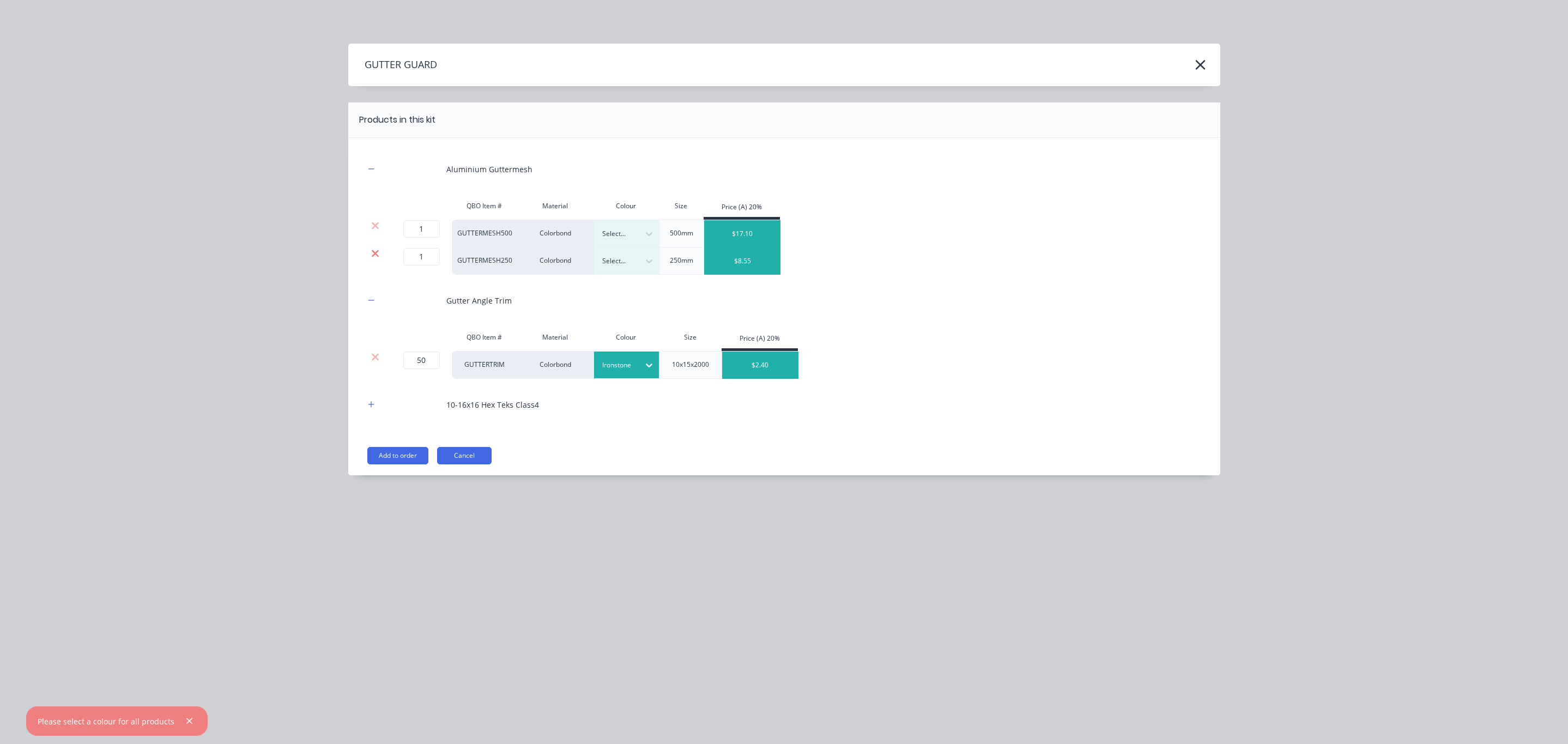
click at [376, 252] on icon at bounding box center [375, 253] width 7 height 7
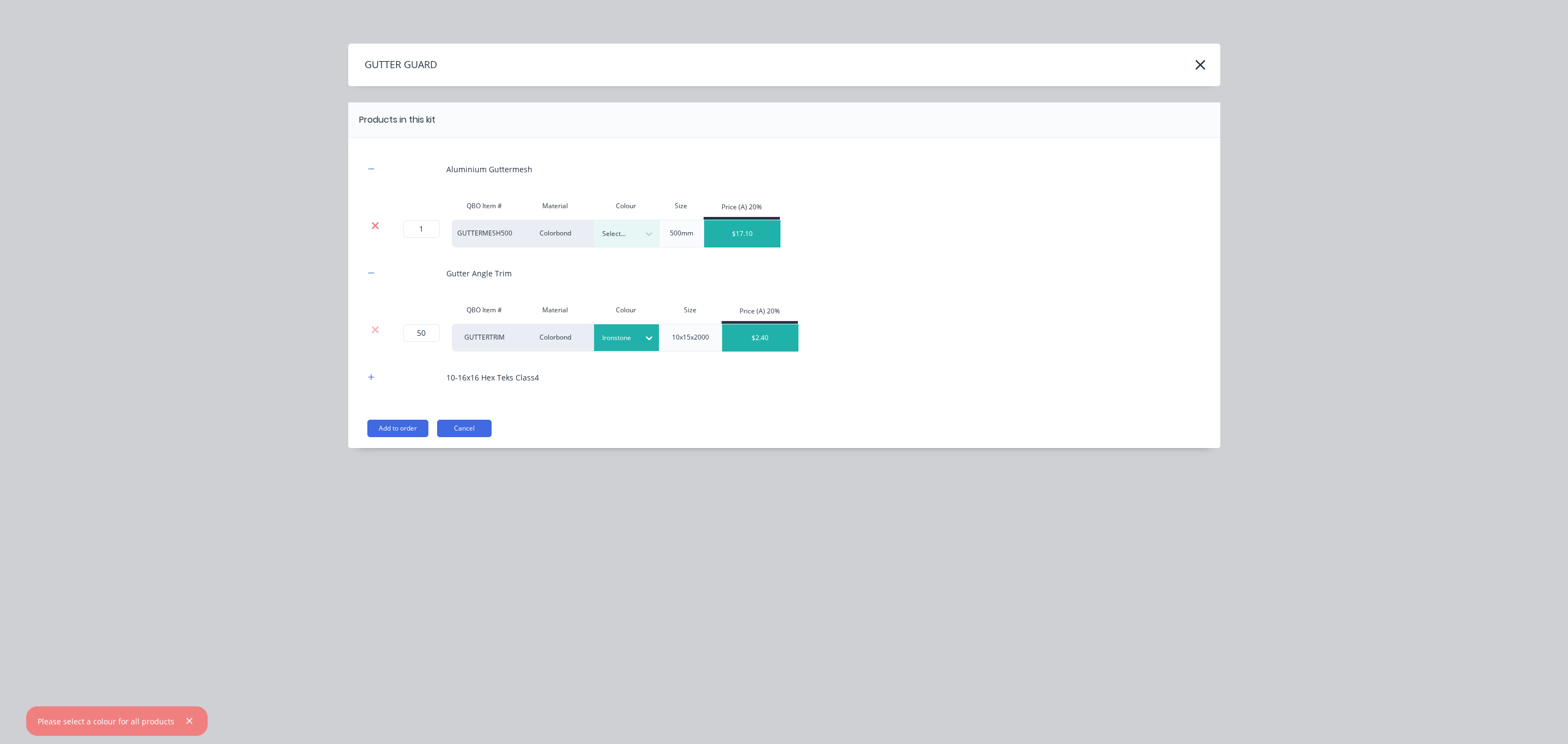
click at [375, 227] on icon at bounding box center [375, 225] width 8 height 11
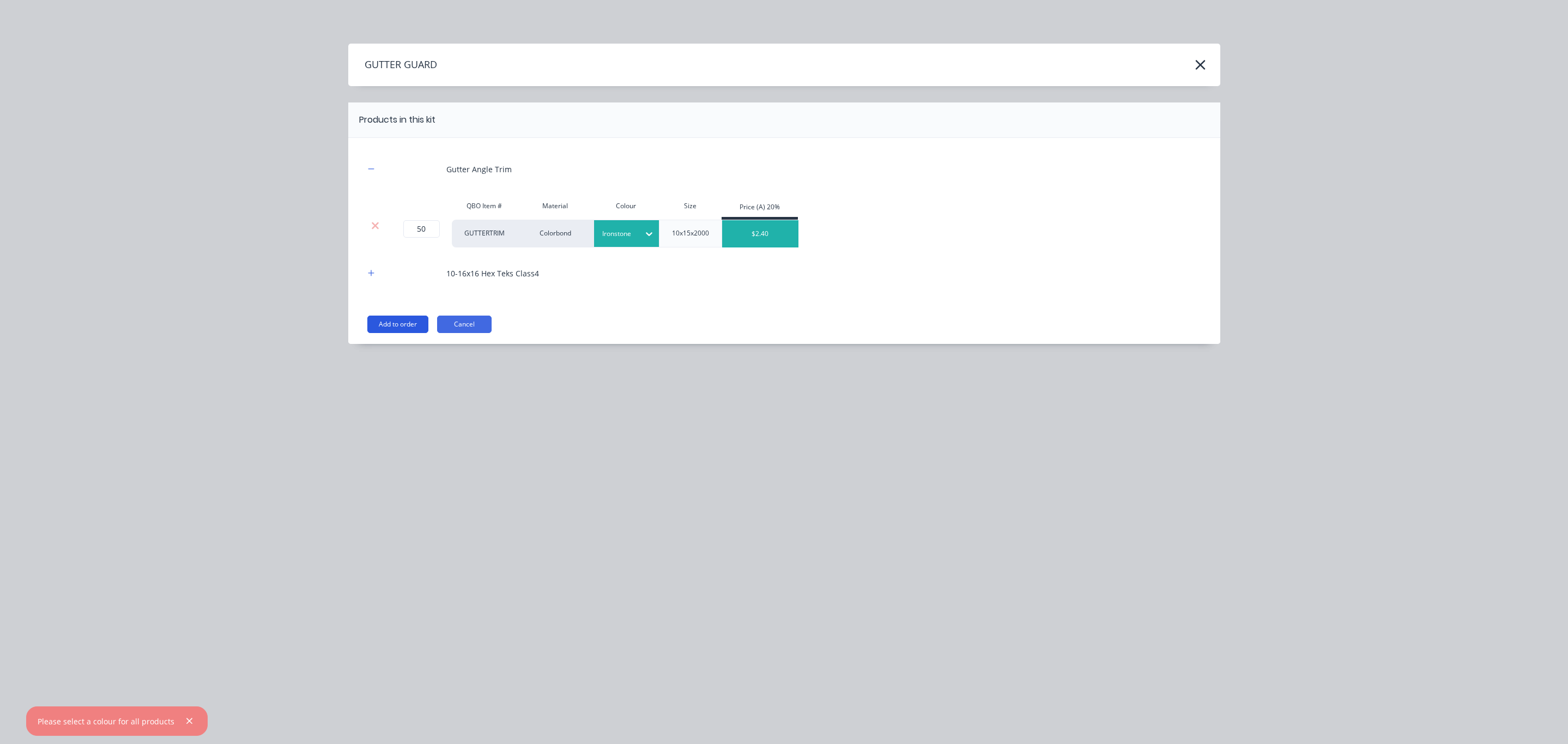
click at [386, 319] on button "Add to order" at bounding box center [398, 324] width 61 height 17
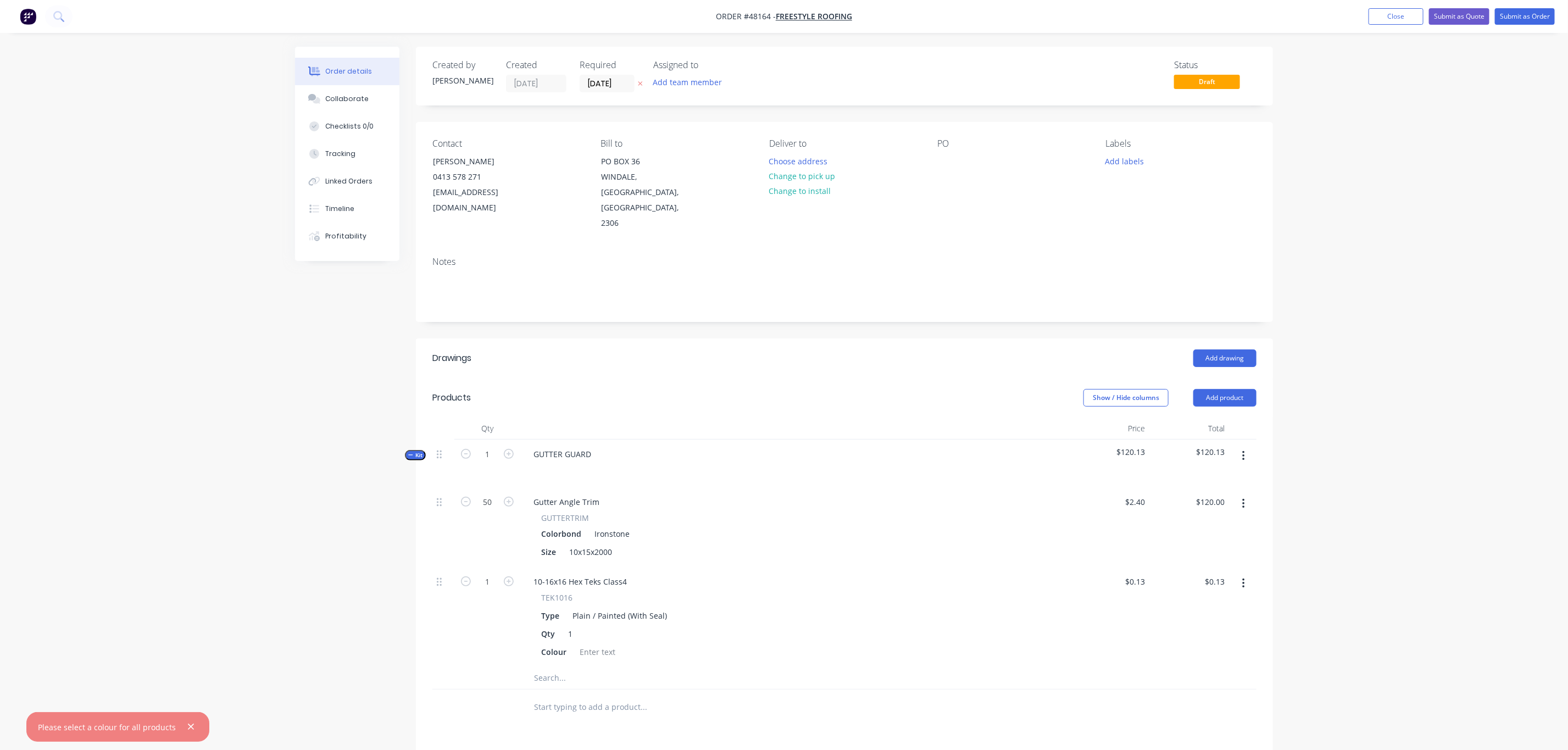
click at [1243, 446] on button "button" at bounding box center [1243, 455] width 26 height 20
click at [1190, 543] on div "Delete" at bounding box center [1204, 551] width 84 height 16
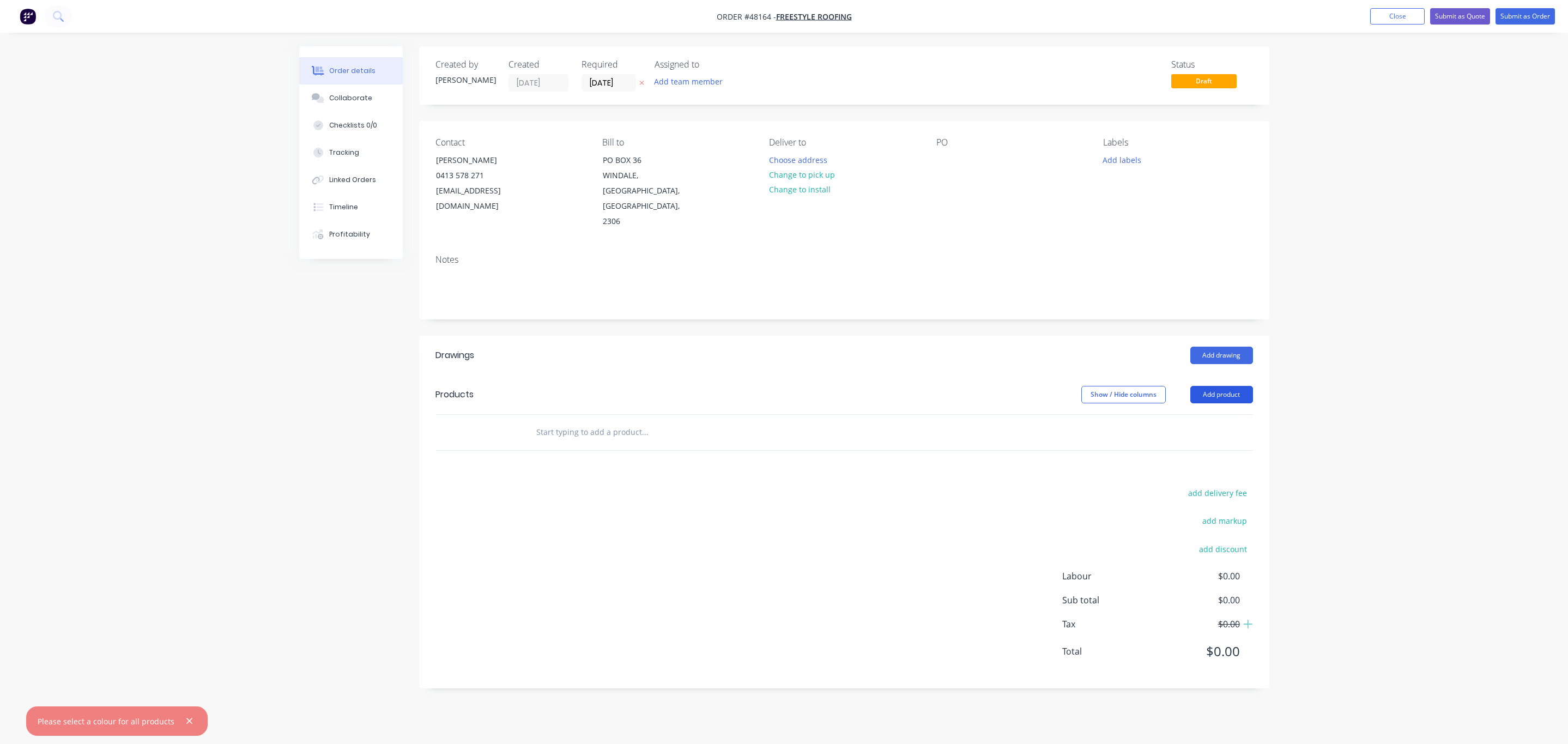
click at [1217, 385] on button "Add product" at bounding box center [1222, 394] width 63 height 17
click at [1198, 414] on div "Product catalogue" at bounding box center [1201, 422] width 84 height 16
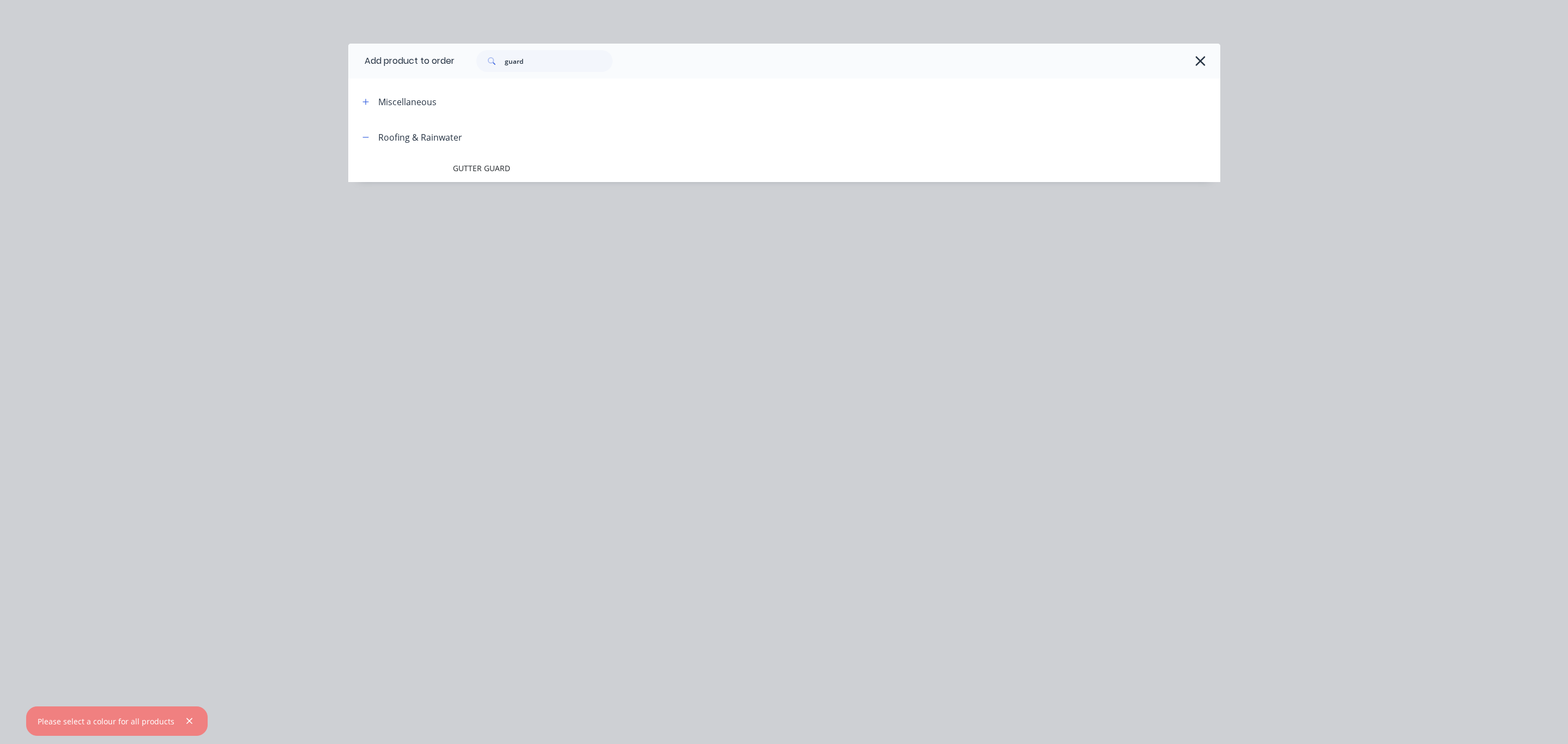
click at [504, 153] on header "Roofing & Rainwater" at bounding box center [784, 137] width 872 height 36
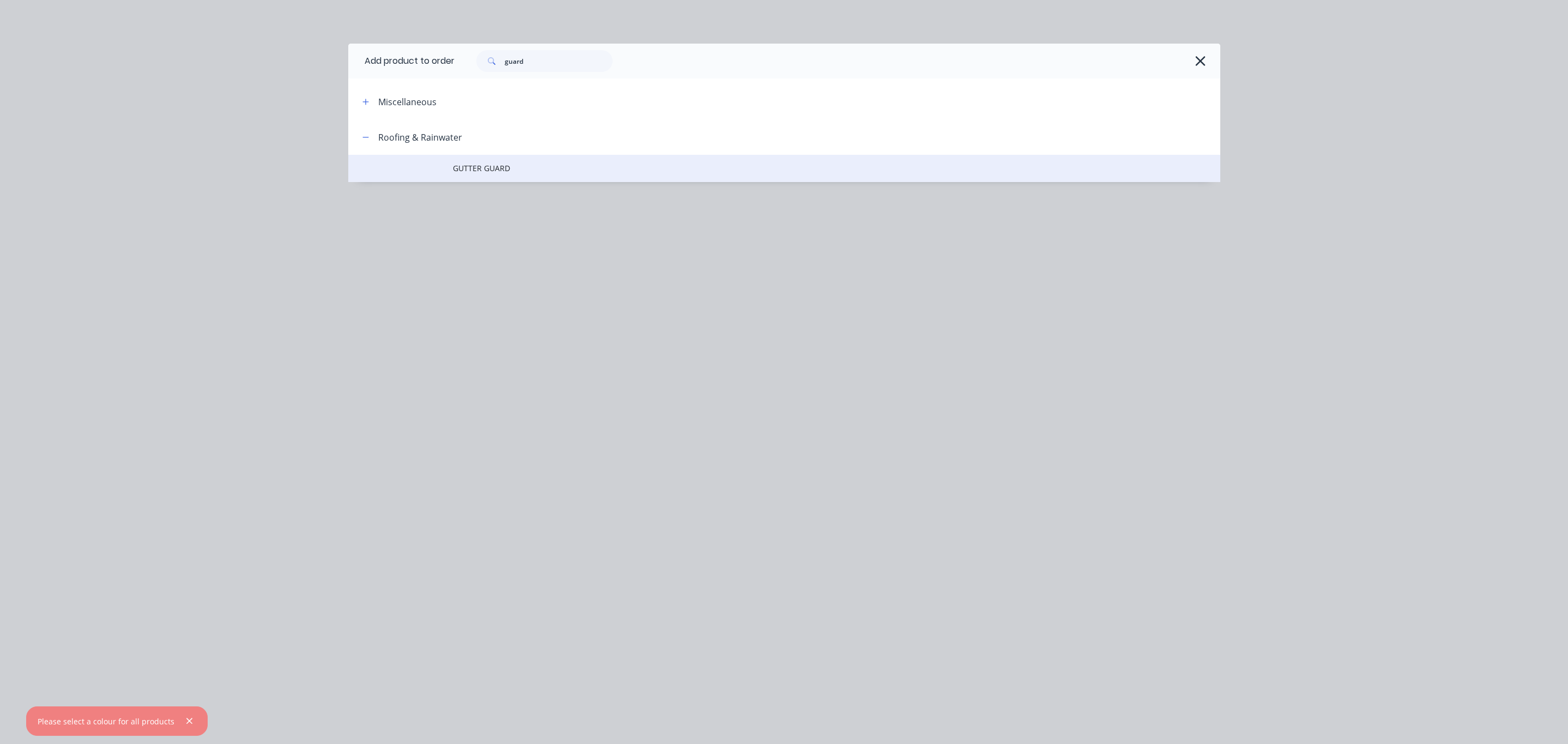
click at [498, 167] on span "GUTTER GUARD" at bounding box center [760, 168] width 614 height 12
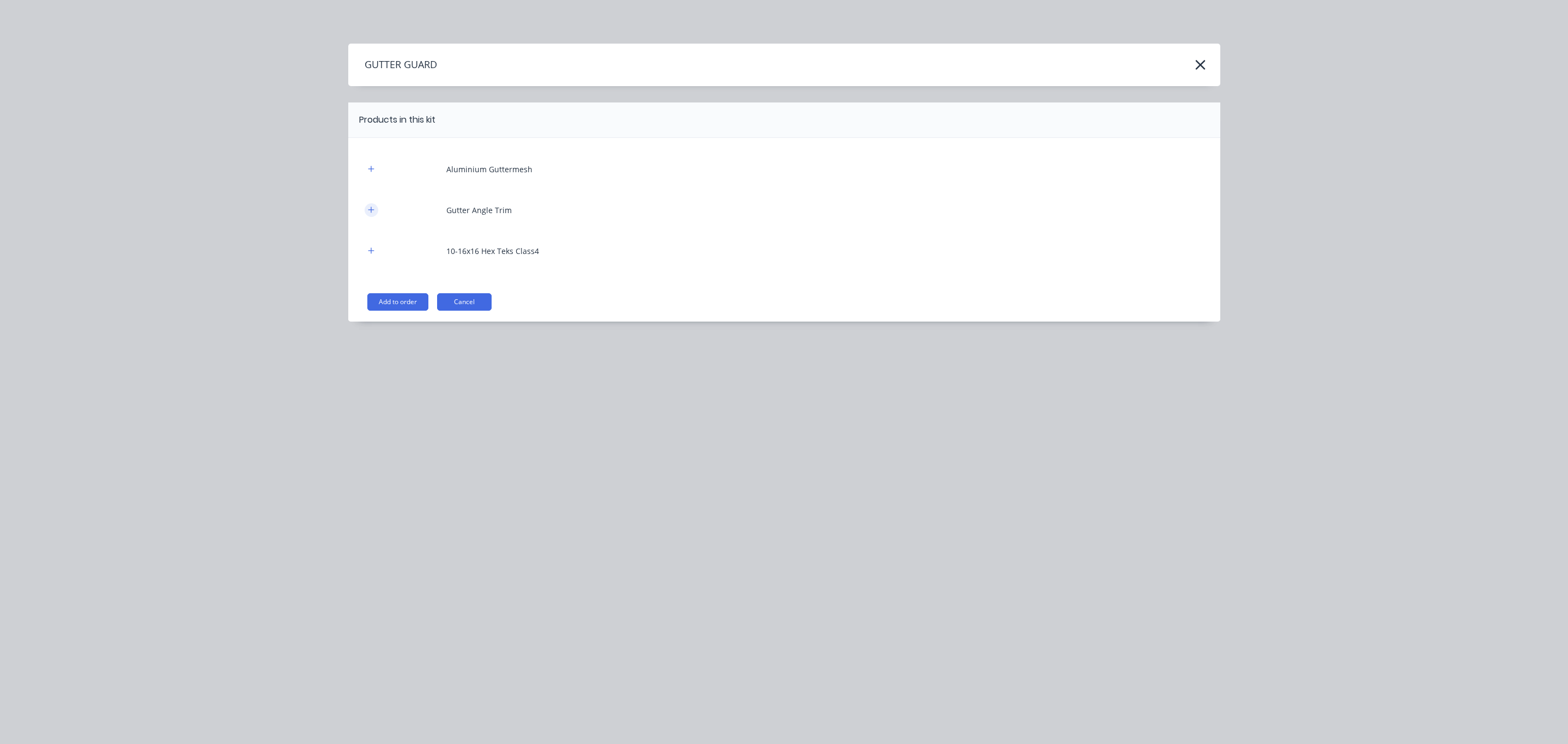
click at [368, 203] on button "button" at bounding box center [371, 209] width 14 height 14
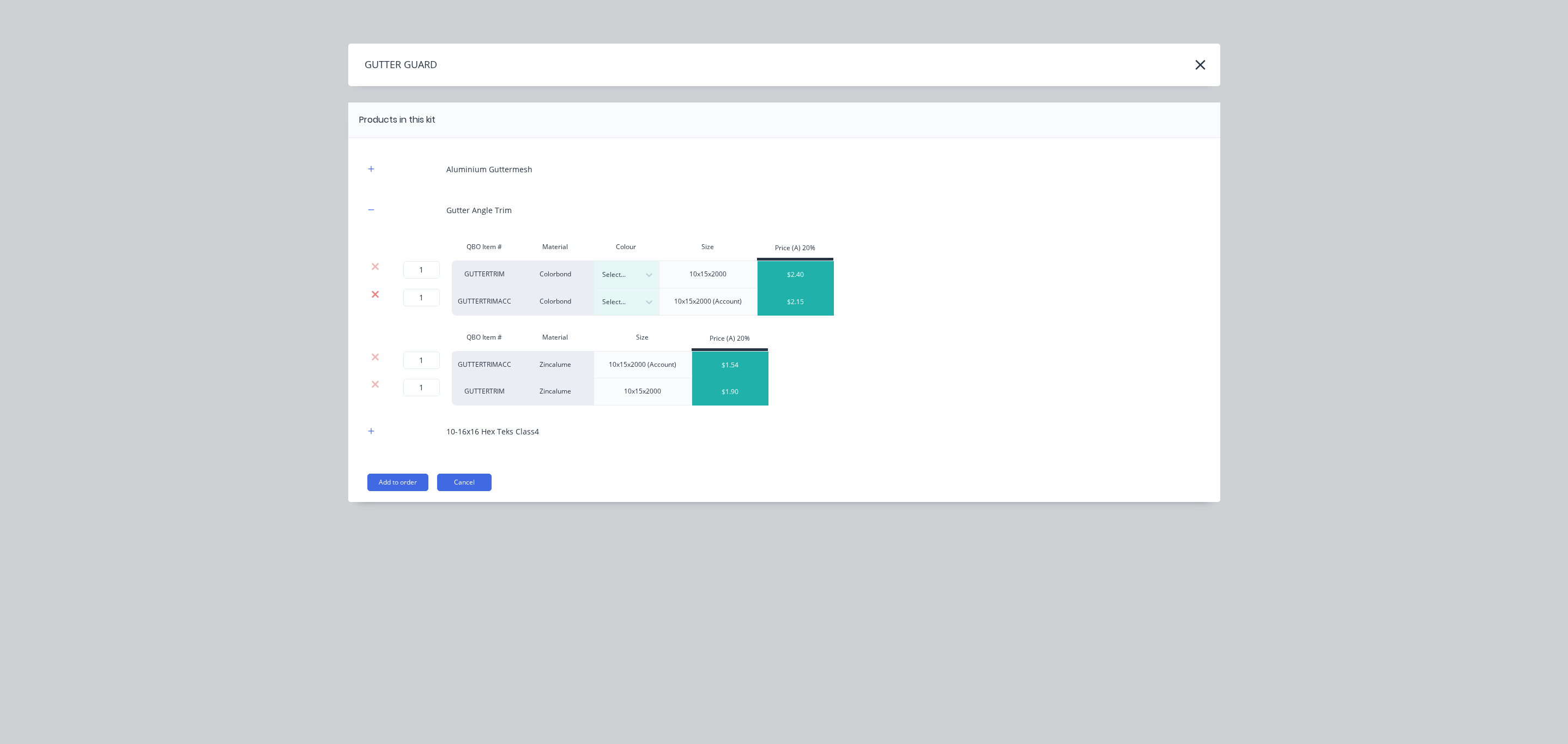
click at [373, 292] on icon at bounding box center [375, 294] width 7 height 7
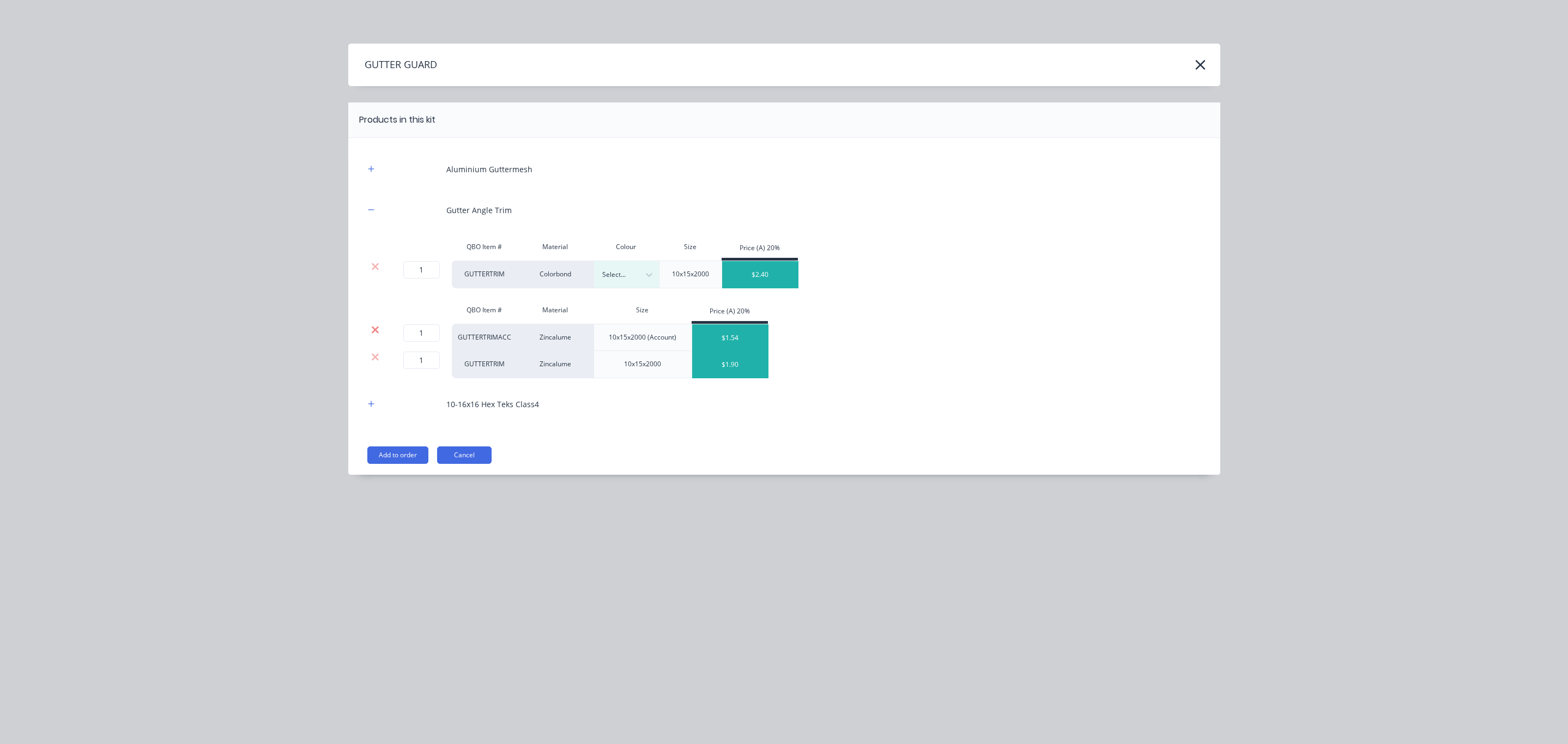
click at [375, 329] on icon at bounding box center [375, 329] width 7 height 7
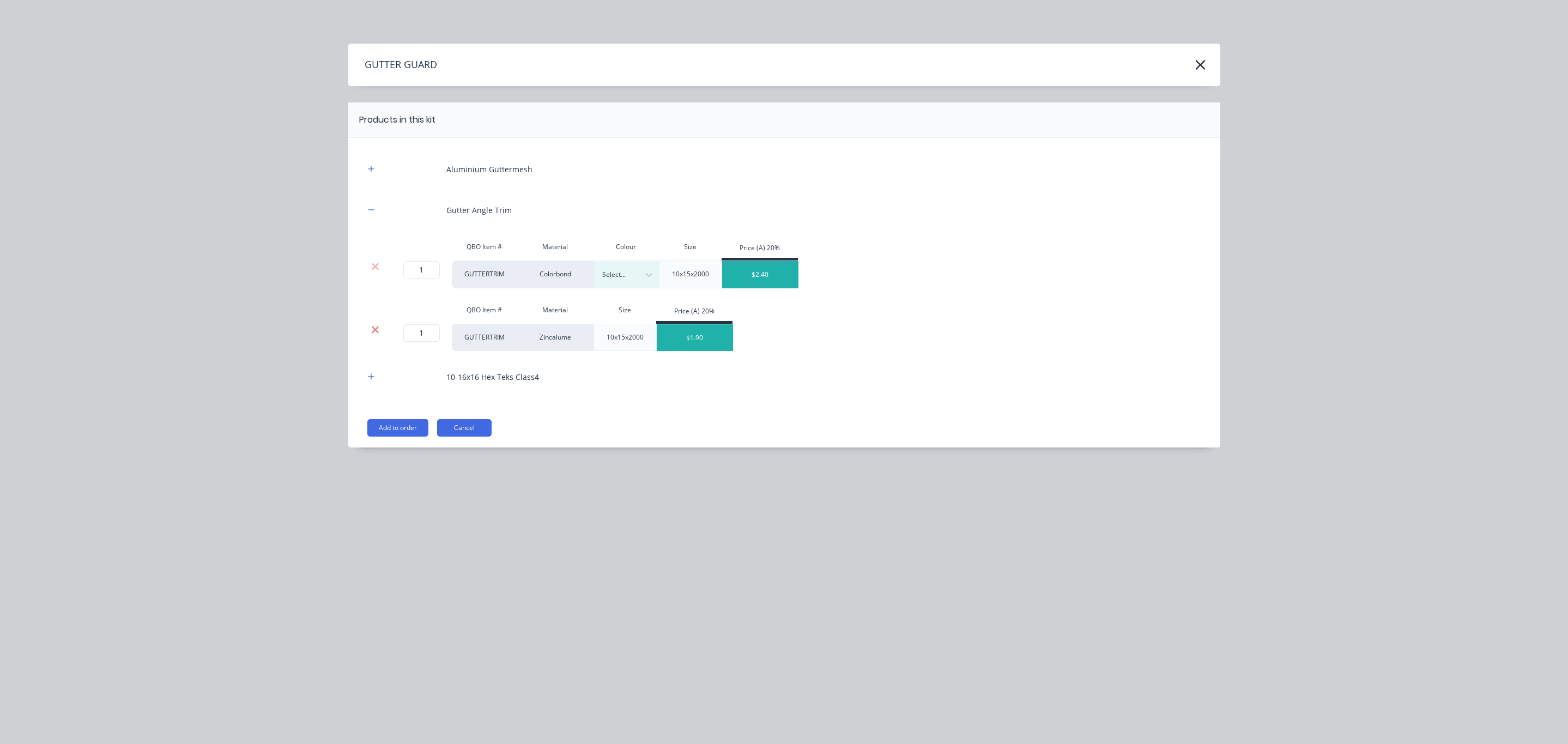
click at [373, 329] on icon at bounding box center [375, 329] width 7 height 7
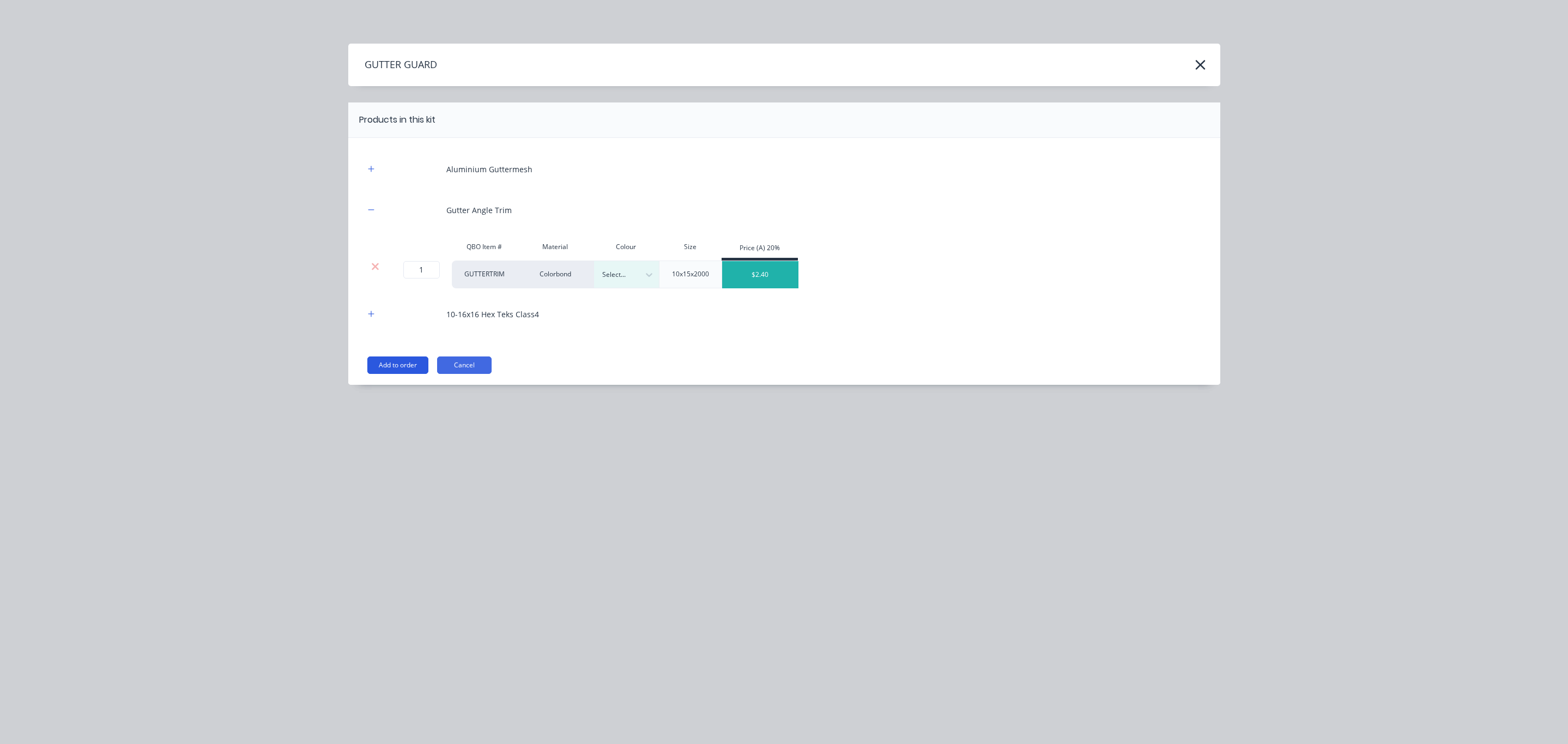
click at [388, 367] on button "Add to order" at bounding box center [398, 365] width 61 height 17
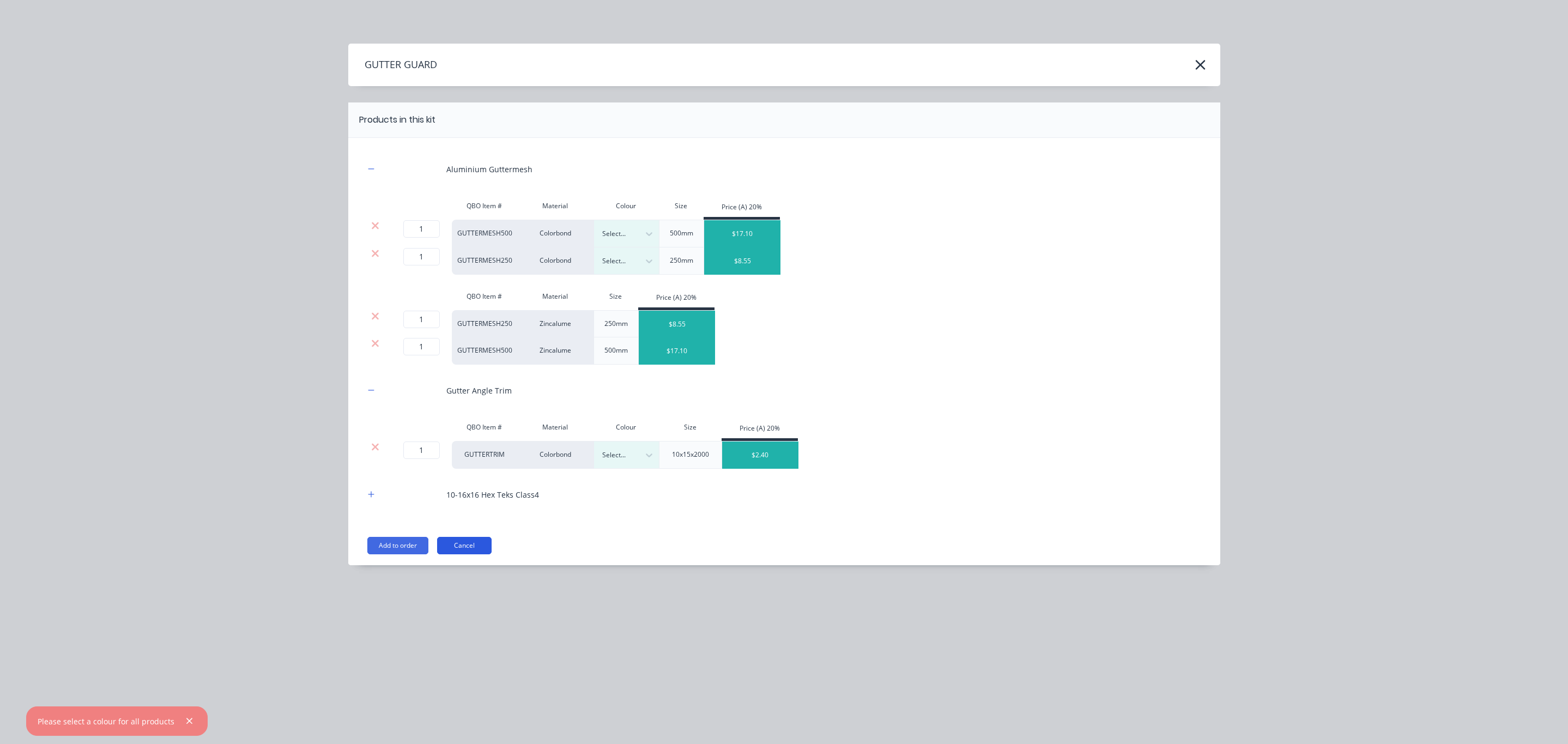
click at [481, 555] on div "Aluminium Guttermesh QBO Item # Material Colour Size Price (A) 20% 1 1 ? GUTTER…" at bounding box center [784, 351] width 872 height 427
click at [481, 554] on button "Cancel" at bounding box center [464, 545] width 55 height 17
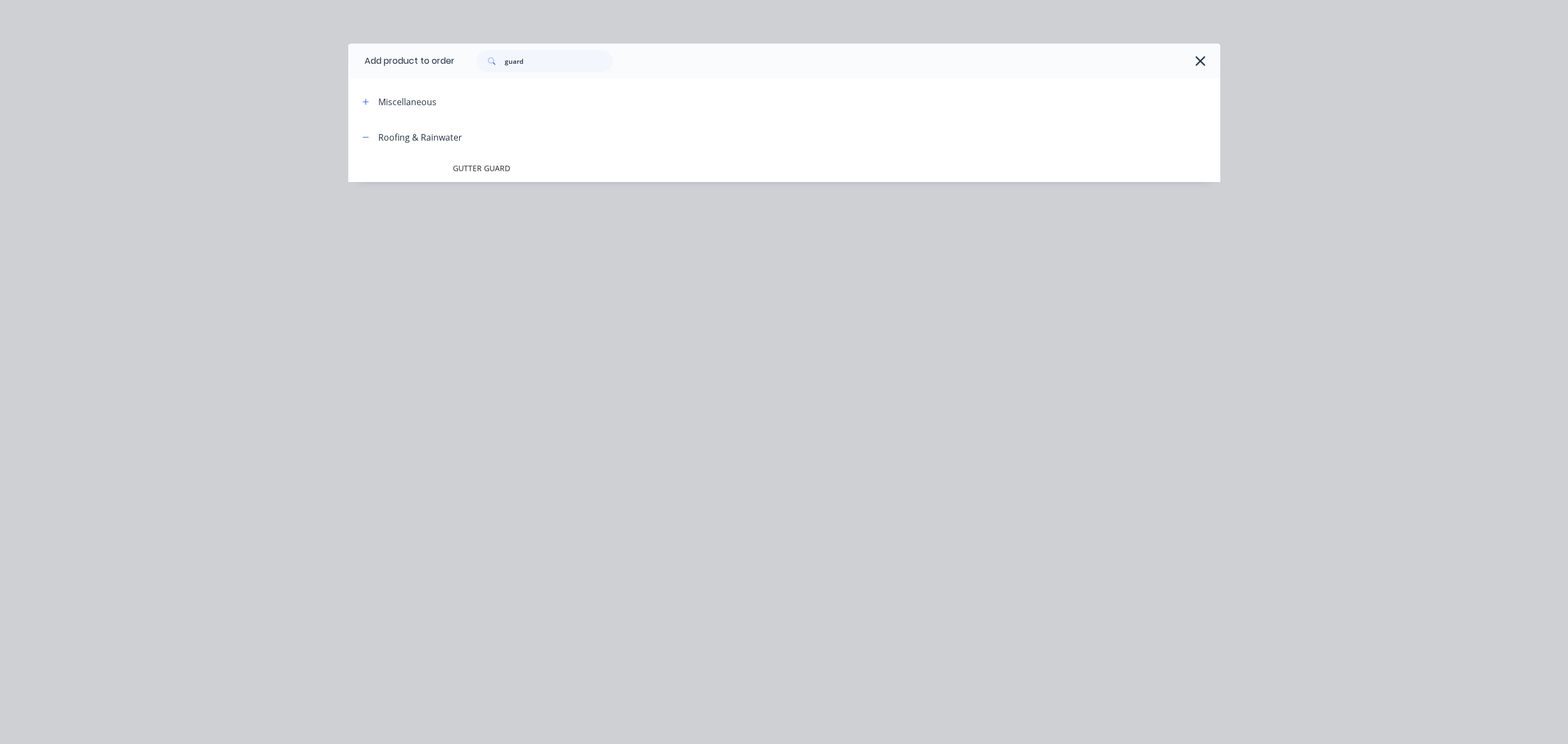
click at [1207, 59] on button "button" at bounding box center [1201, 61] width 17 height 17
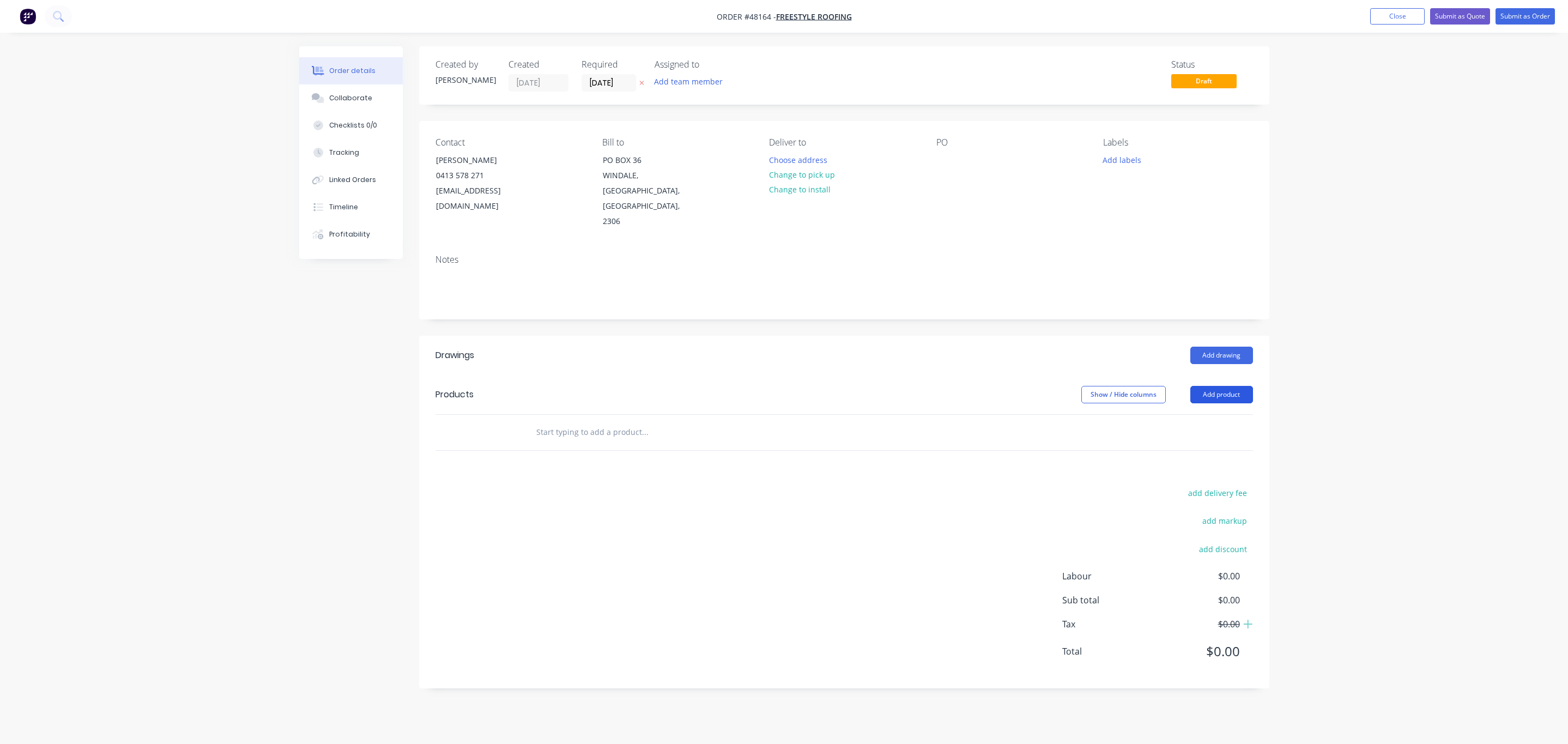
click at [1194, 385] on button "Add product" at bounding box center [1222, 394] width 63 height 17
click at [1161, 414] on div "Product catalogue" at bounding box center [1201, 422] width 84 height 16
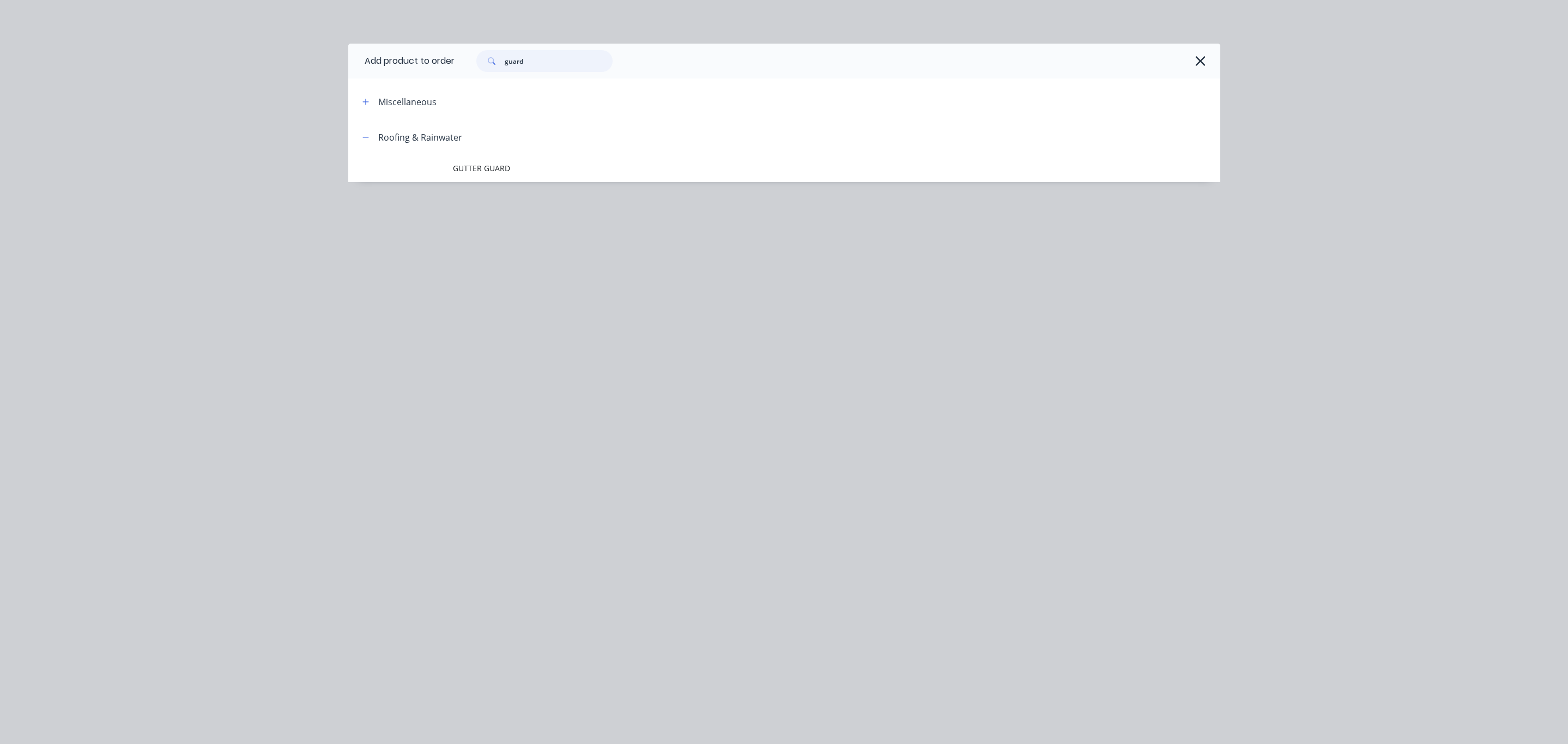
drag, startPoint x: 553, startPoint y: 56, endPoint x: 399, endPoint y: 41, distance: 154.7
click at [411, 51] on header "Add product to order guard" at bounding box center [784, 61] width 872 height 35
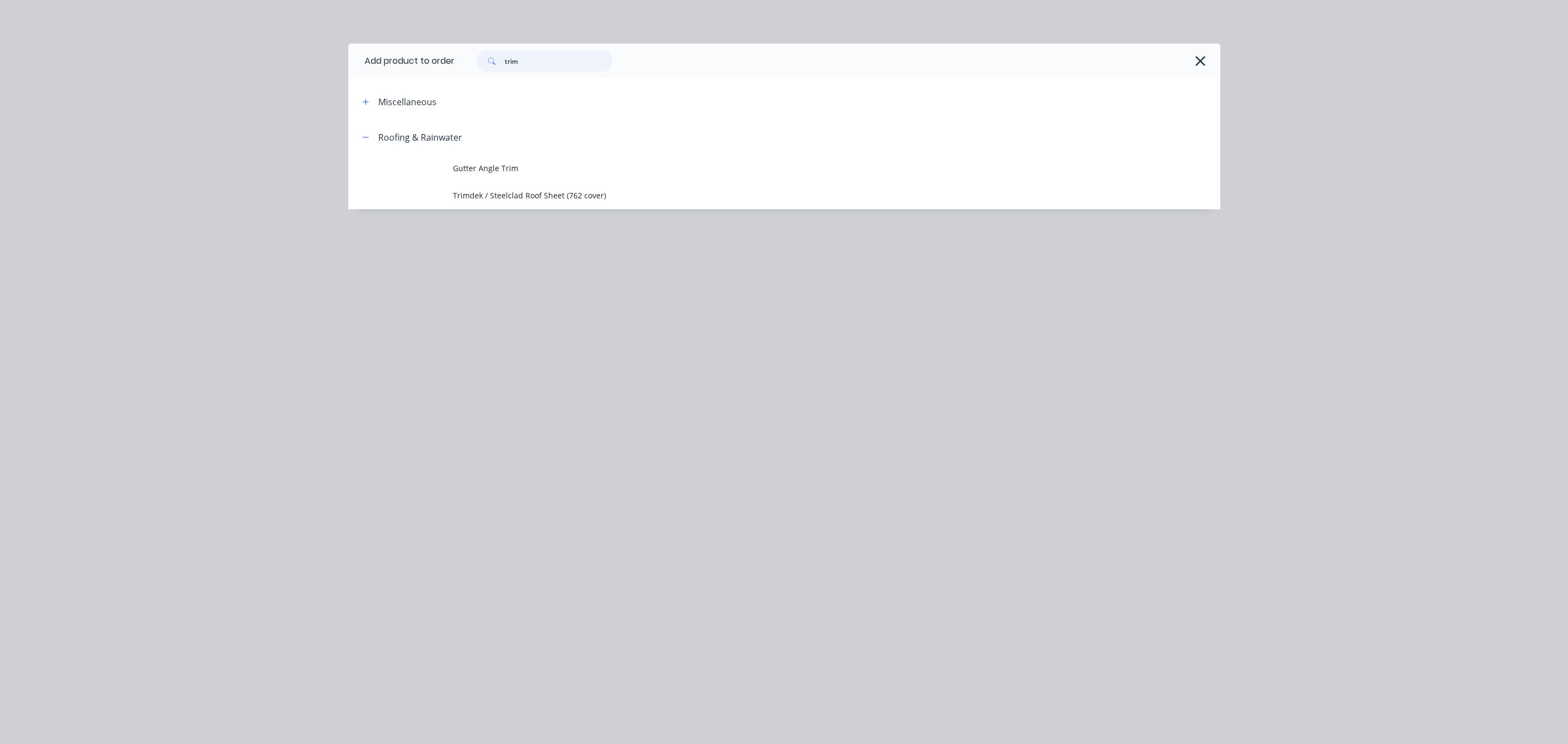
type input "trim"
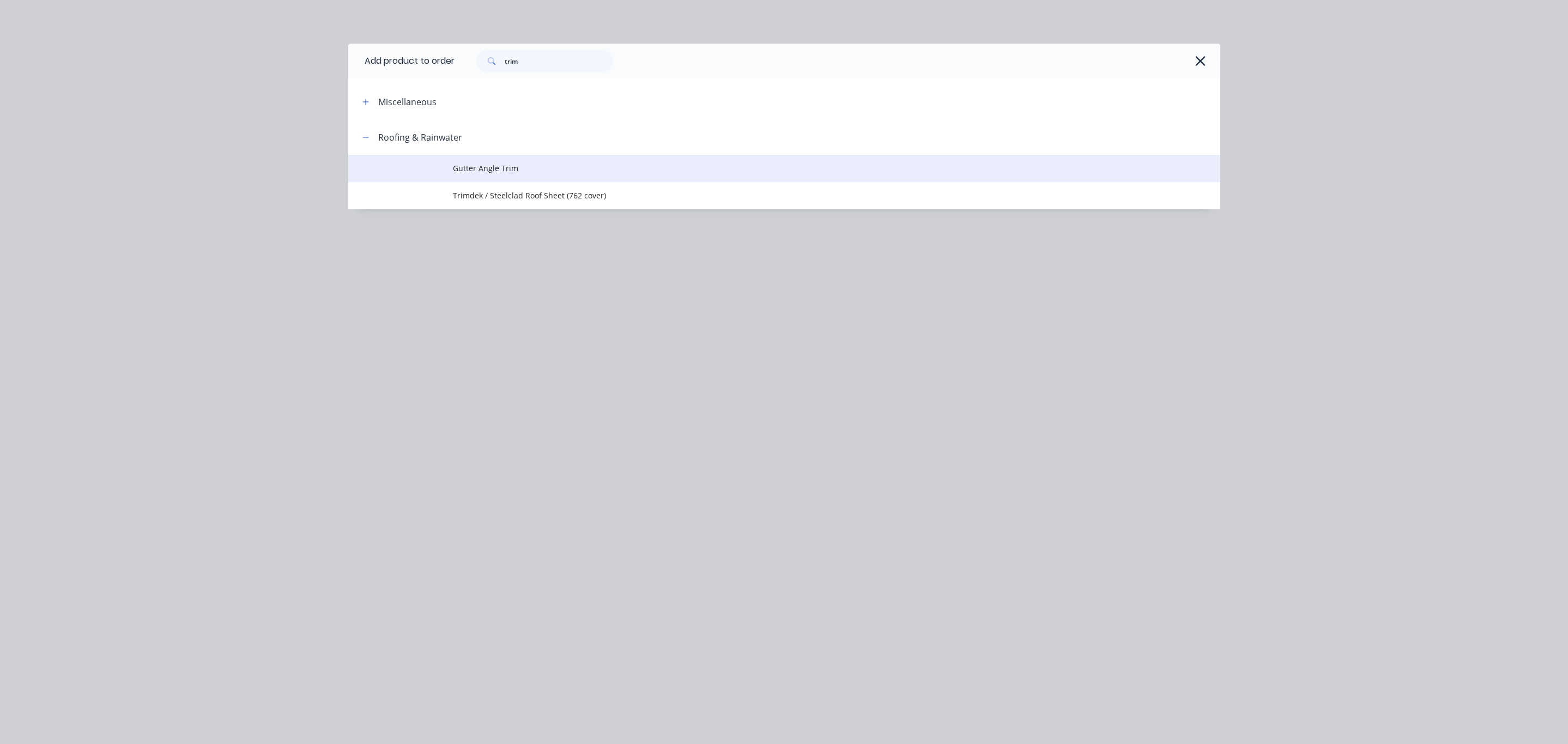
click at [641, 166] on span "Gutter Angle Trim" at bounding box center [760, 168] width 614 height 12
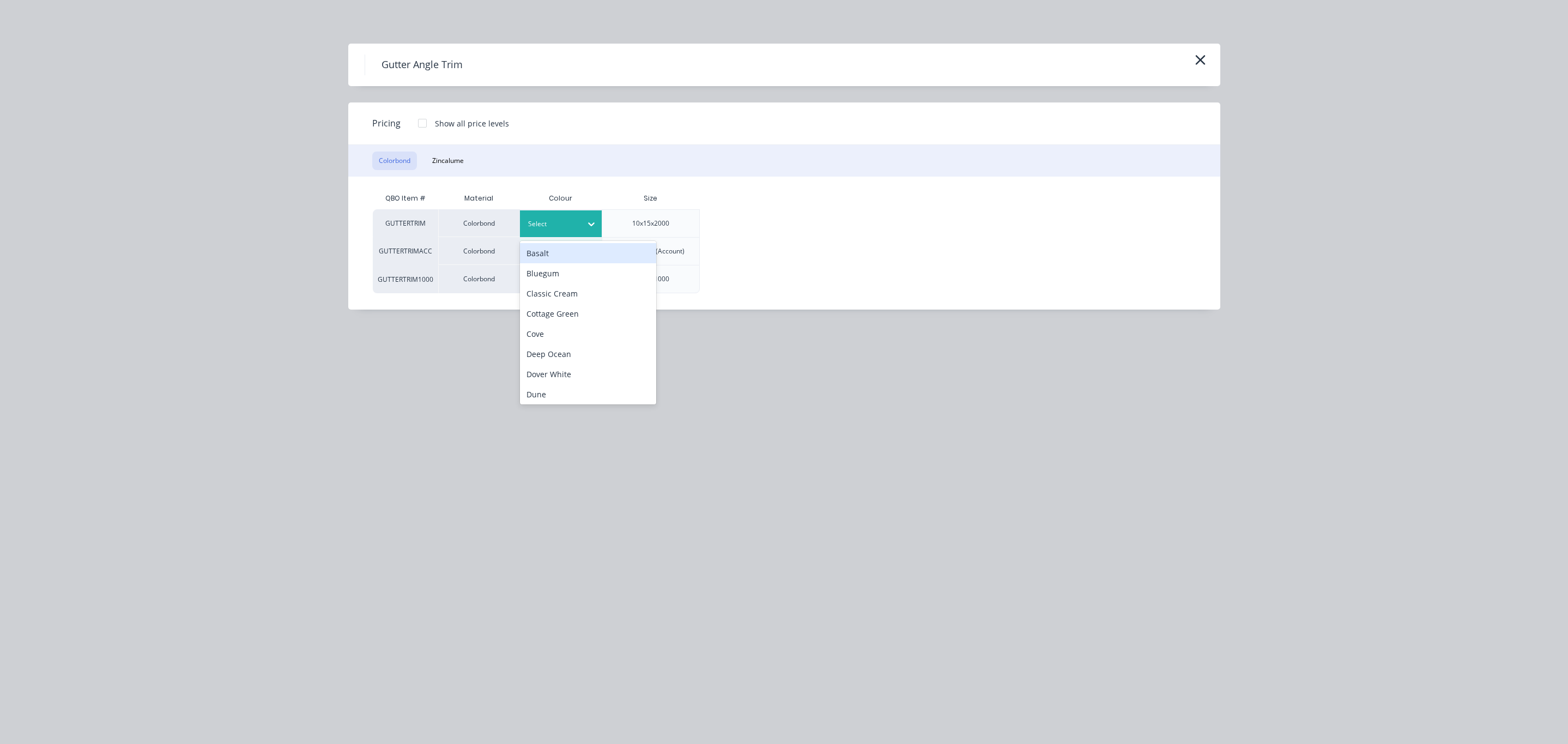
click at [562, 229] on div "Select" at bounding box center [561, 223] width 81 height 27
click at [578, 287] on div "Ironstone" at bounding box center [588, 292] width 136 height 20
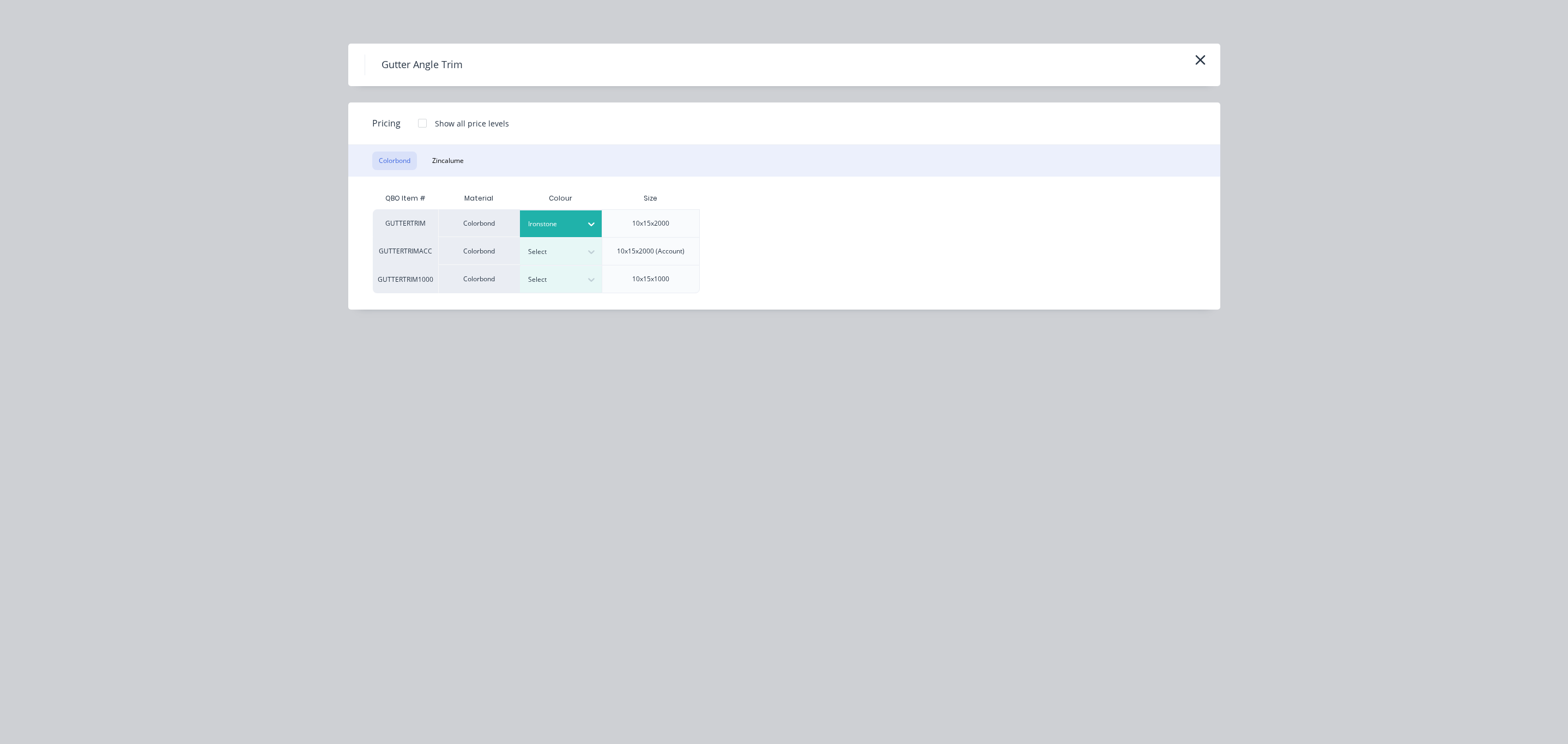
click at [659, 217] on div "10x15x2000" at bounding box center [650, 223] width 55 height 27
click at [447, 125] on div "Show all price levels" at bounding box center [472, 124] width 74 height 12
click at [416, 121] on div at bounding box center [423, 123] width 22 height 22
click at [423, 121] on div at bounding box center [423, 123] width 22 height 22
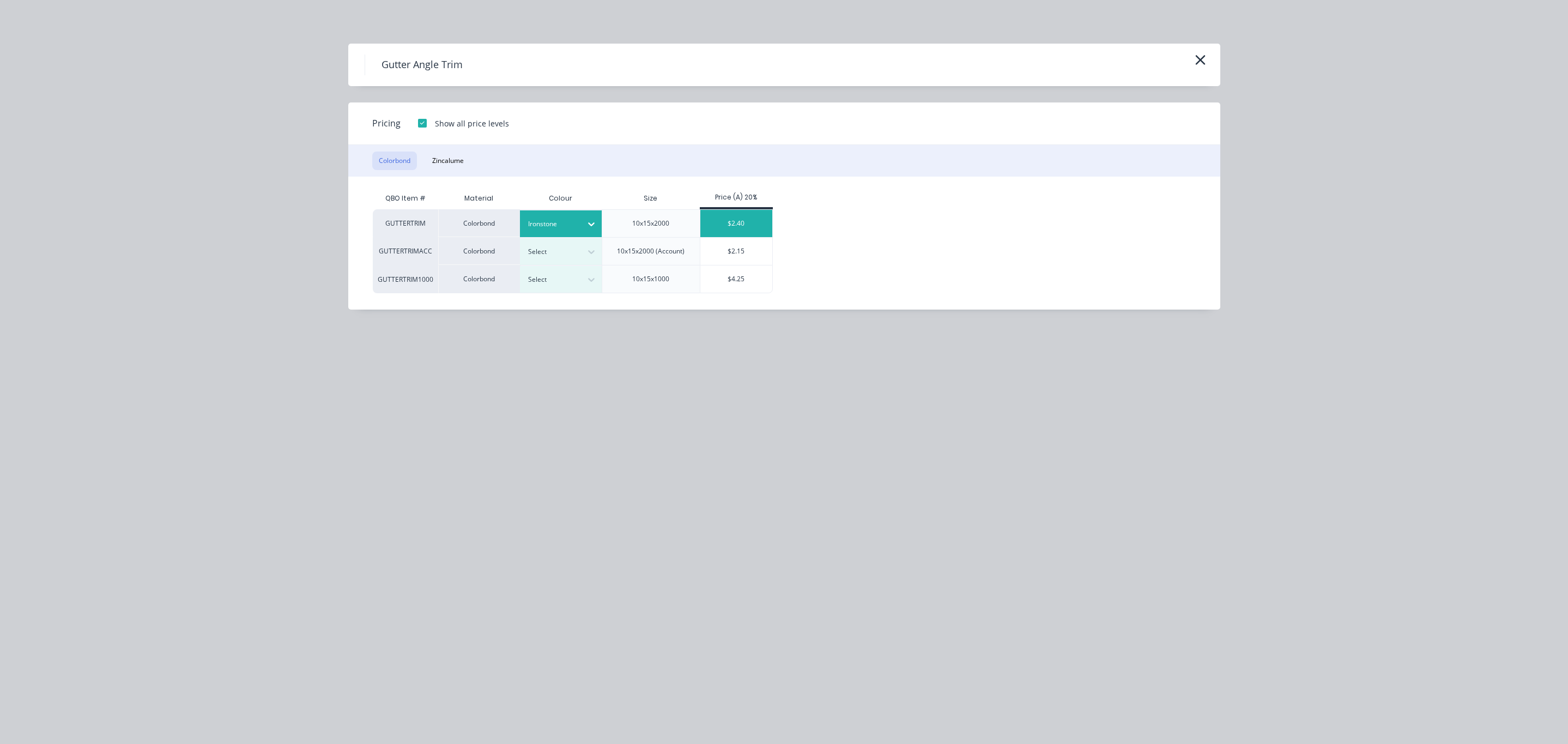
click at [753, 212] on div "$2.40" at bounding box center [737, 223] width 73 height 27
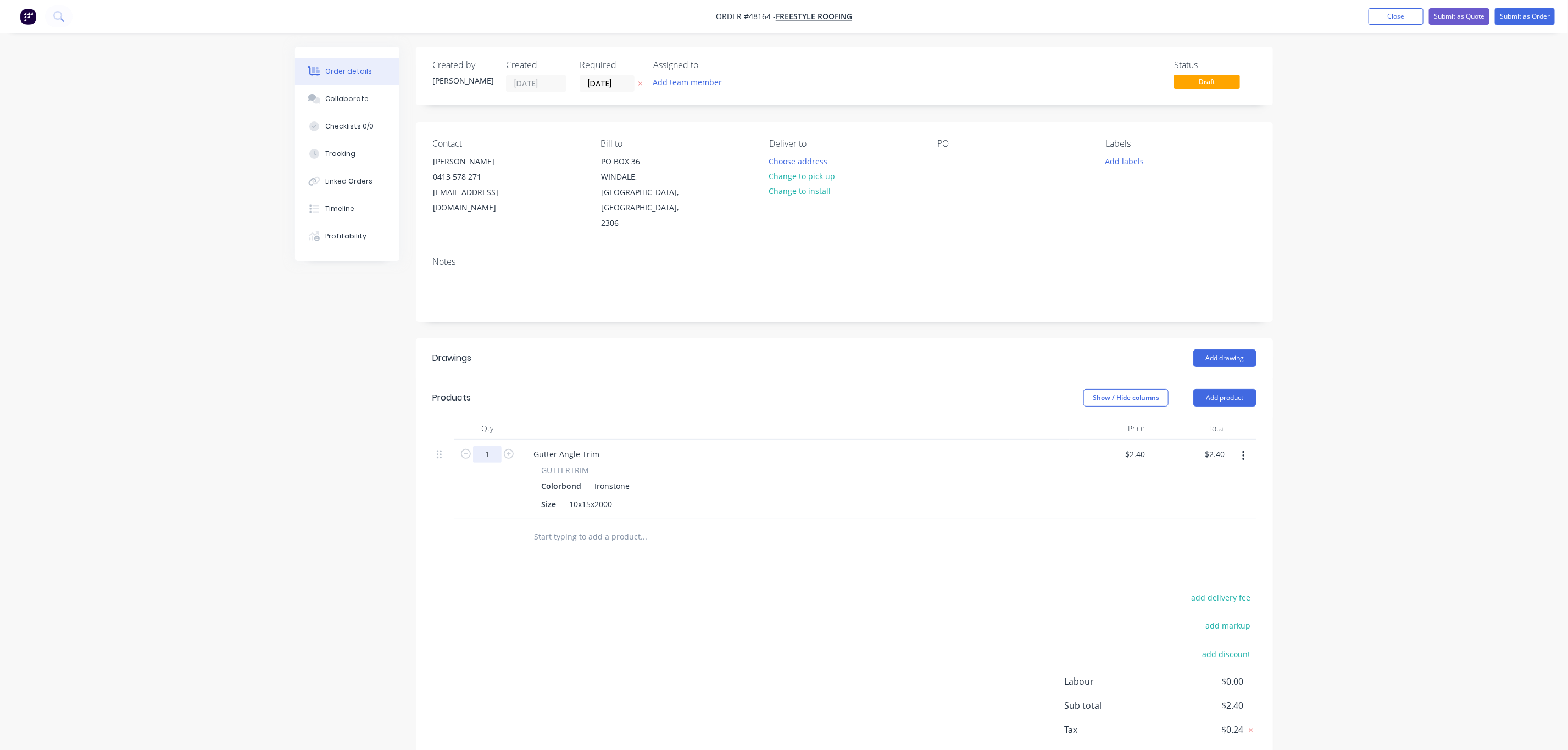
click at [493, 446] on input "1" at bounding box center [487, 454] width 29 height 16
type input "50"
type input "$120.00"
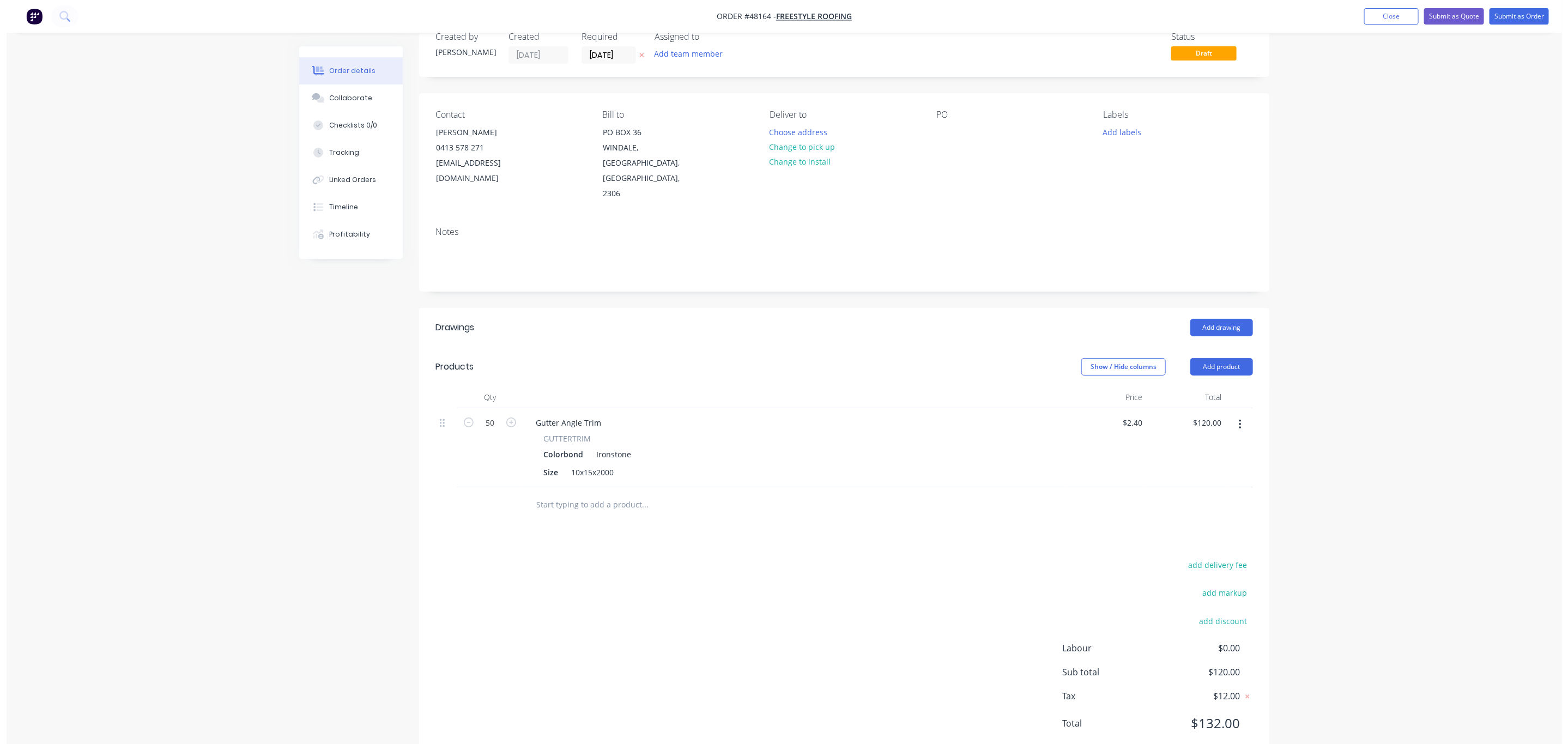
scroll to position [0, 0]
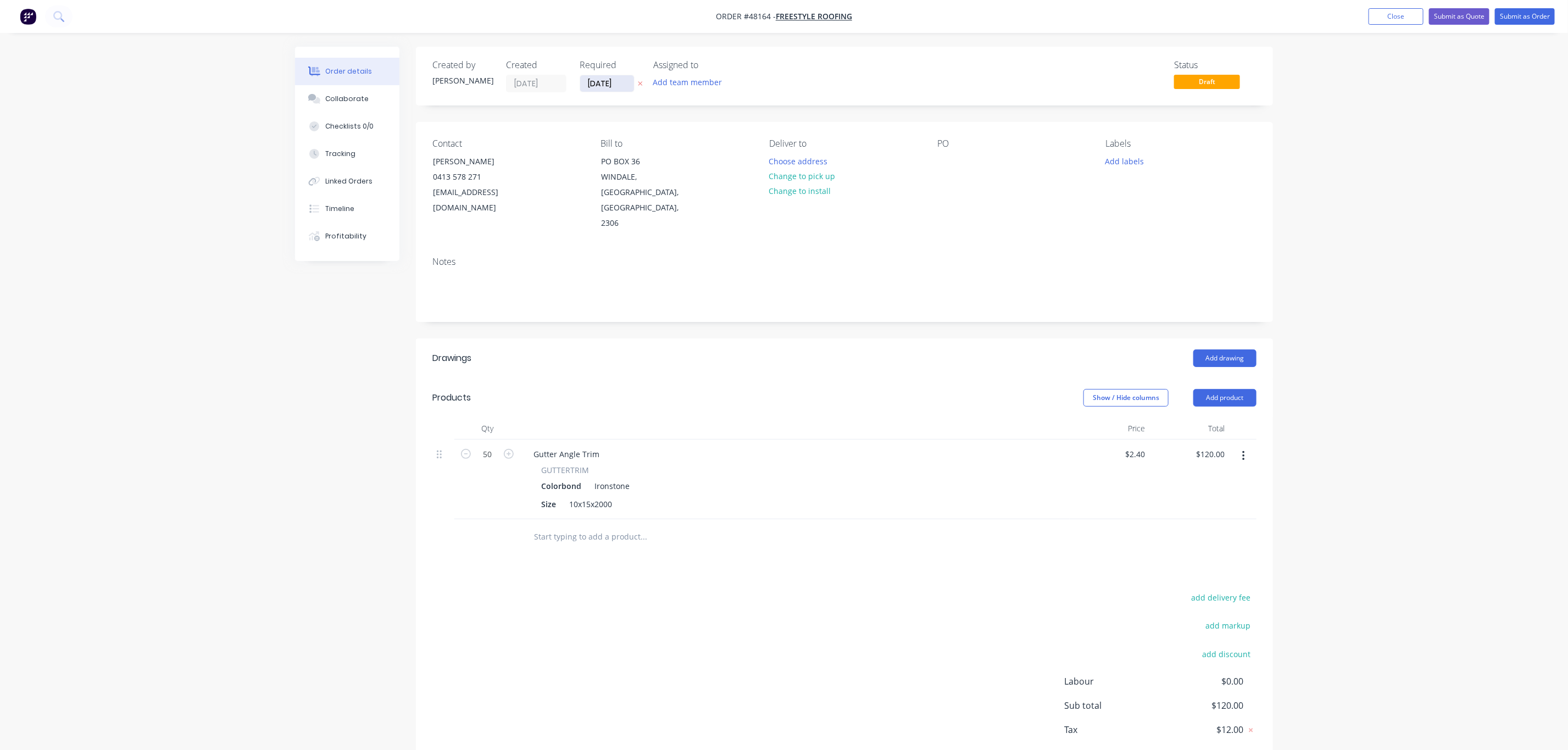
click at [623, 87] on input "[DATE]" at bounding box center [607, 84] width 54 height 16
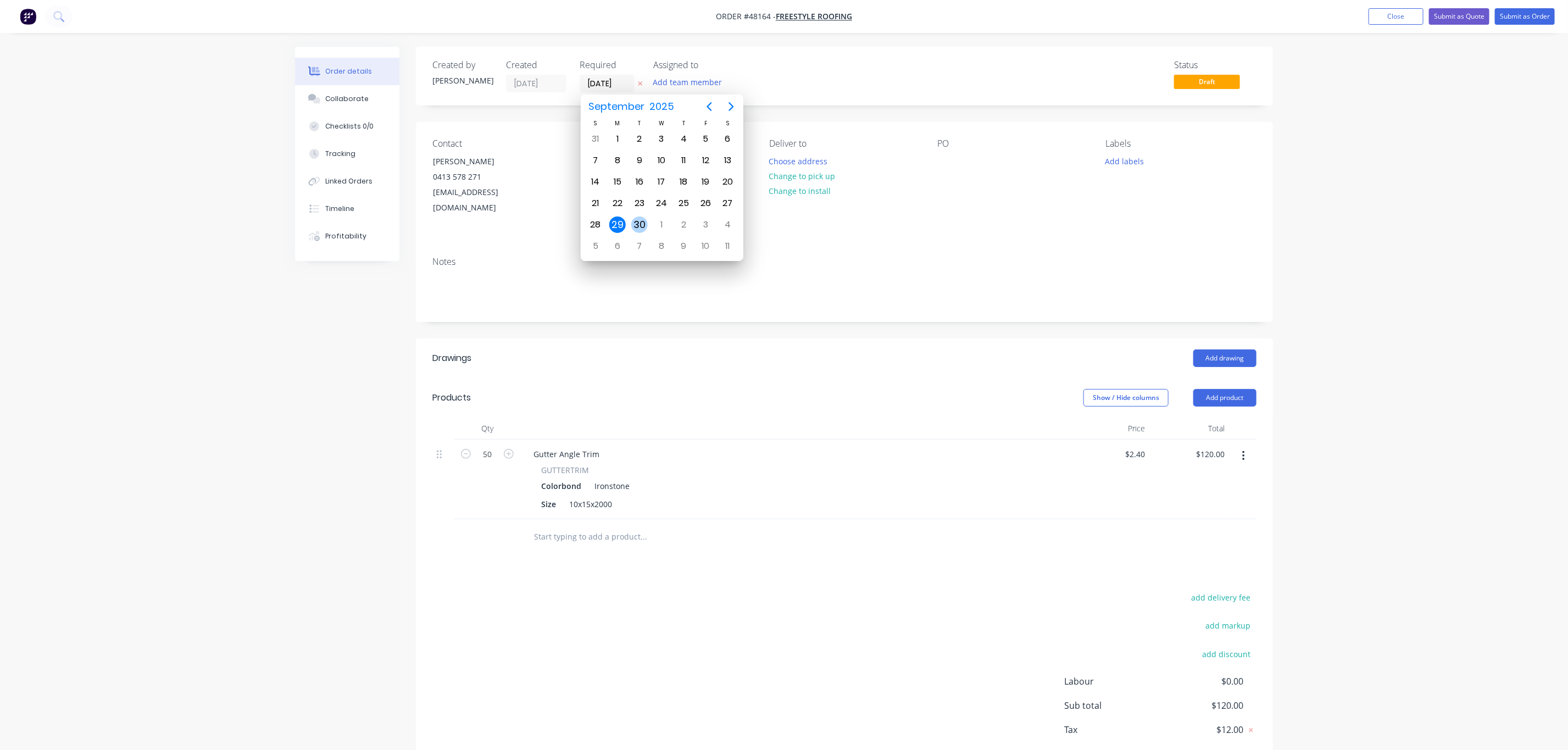
click at [637, 224] on div "30" at bounding box center [640, 224] width 16 height 16
type input "[DATE]"
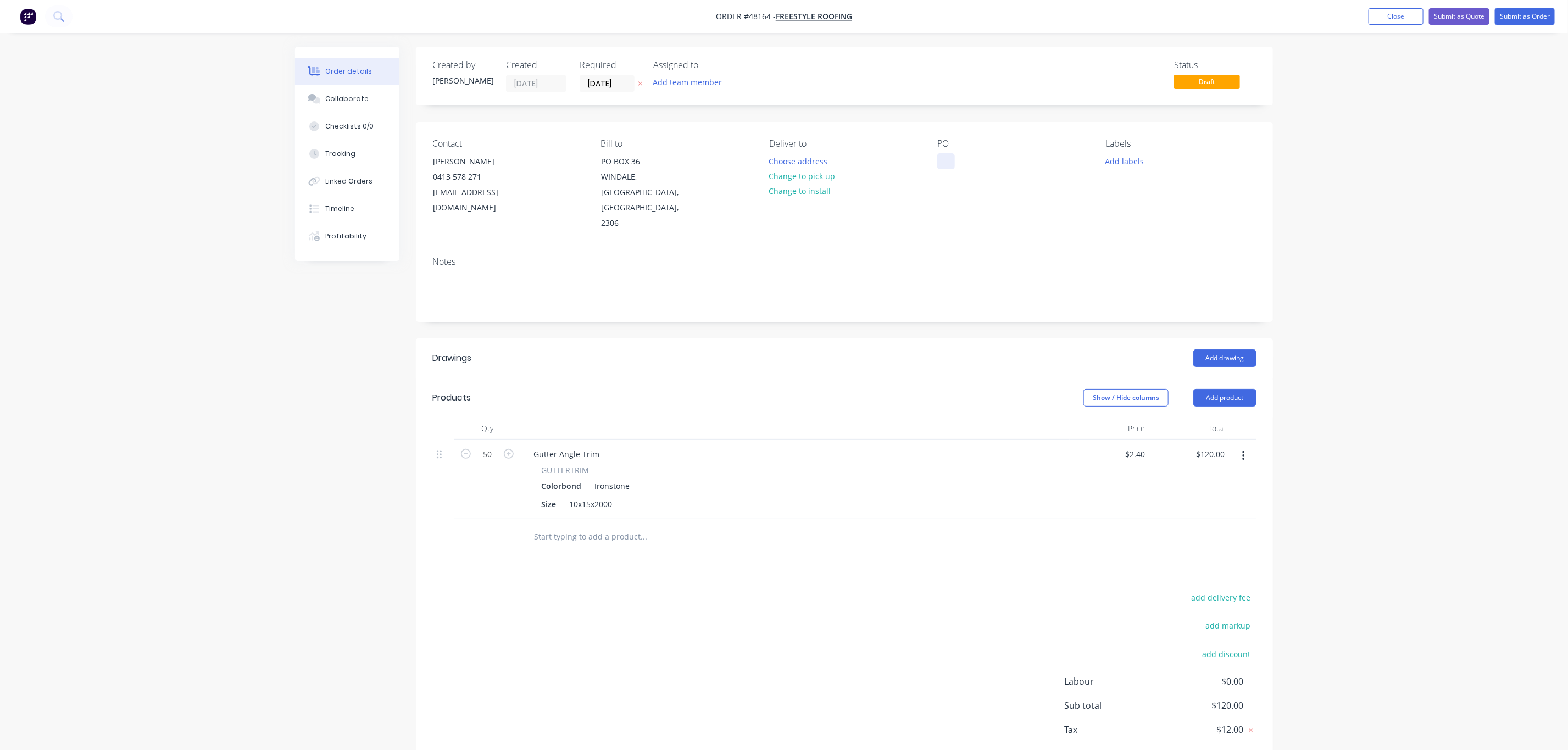
click at [943, 156] on div at bounding box center [946, 161] width 18 height 16
click at [814, 177] on button "Change to pick up" at bounding box center [802, 176] width 78 height 15
click at [1543, 18] on button "Submit as Order" at bounding box center [1525, 16] width 60 height 16
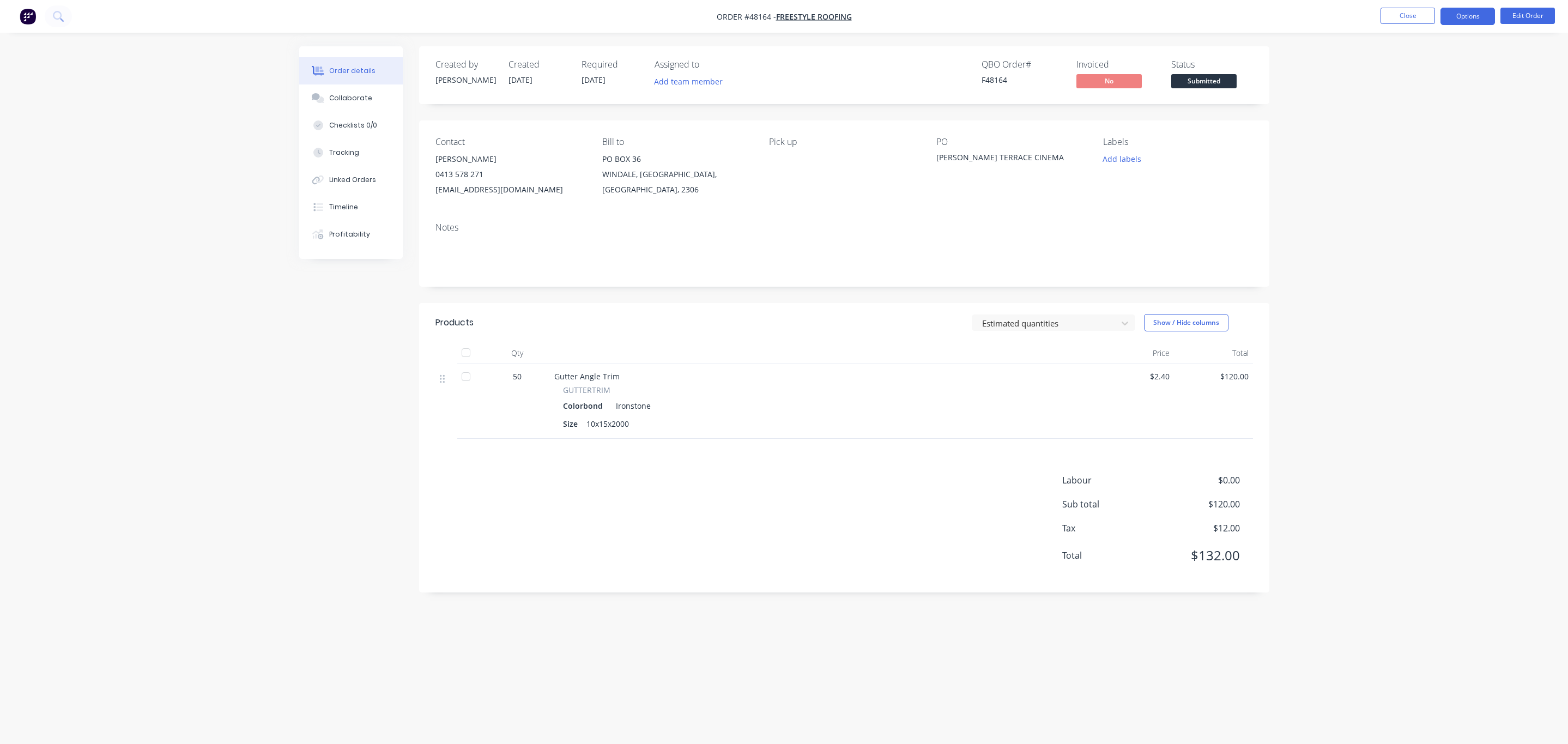
click at [1481, 15] on button "Options" at bounding box center [1468, 16] width 55 height 17
click at [1411, 140] on button "Work Order" at bounding box center [1435, 132] width 120 height 22
click at [1431, 121] on button "Custom" at bounding box center [1435, 132] width 120 height 22
click at [1423, 105] on div "Without pricing" at bounding box center [1436, 110] width 100 height 16
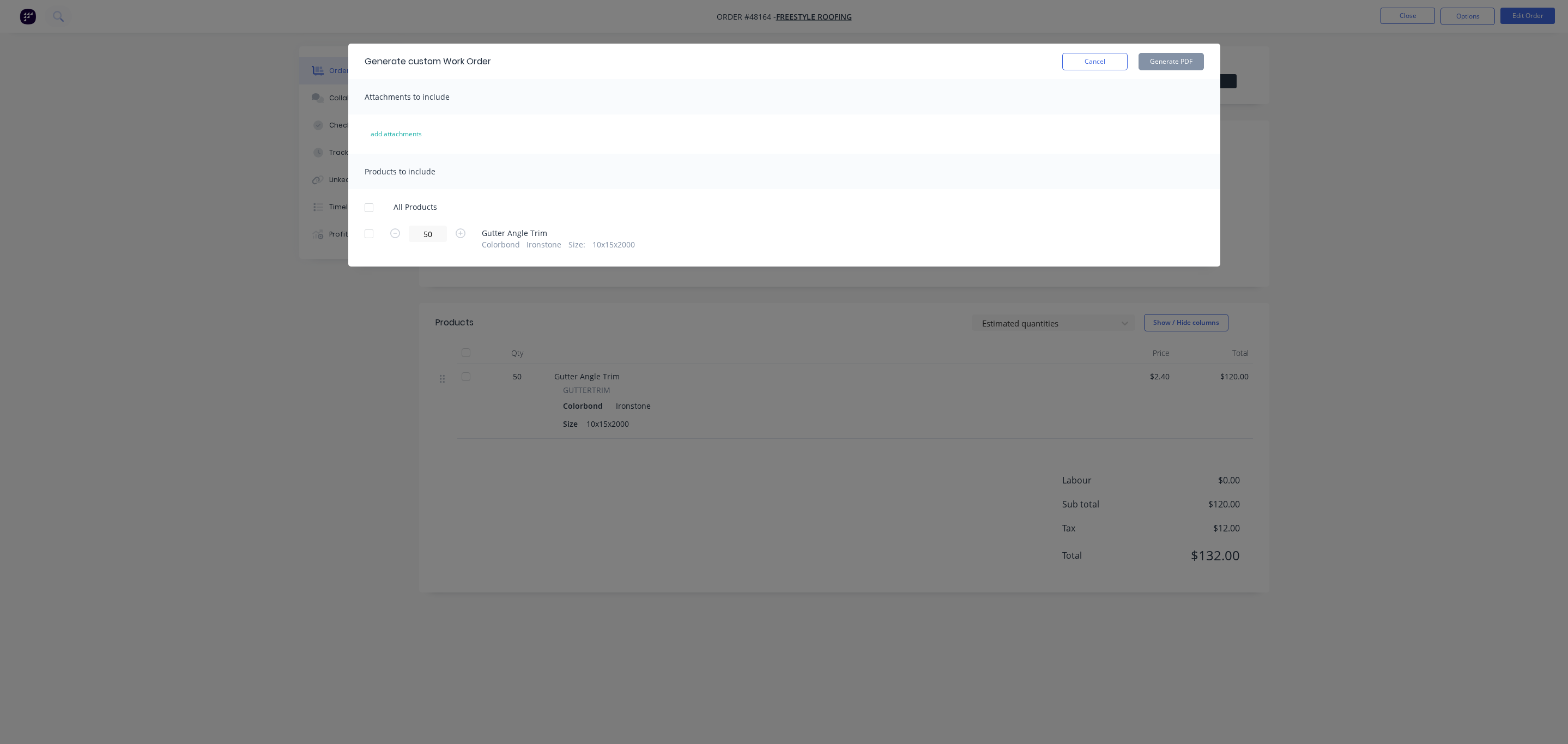
click at [370, 203] on div at bounding box center [369, 207] width 22 height 22
click at [1186, 57] on button "Generate PDF" at bounding box center [1171, 62] width 65 height 17
